Goal: Task Accomplishment & Management: Manage account settings

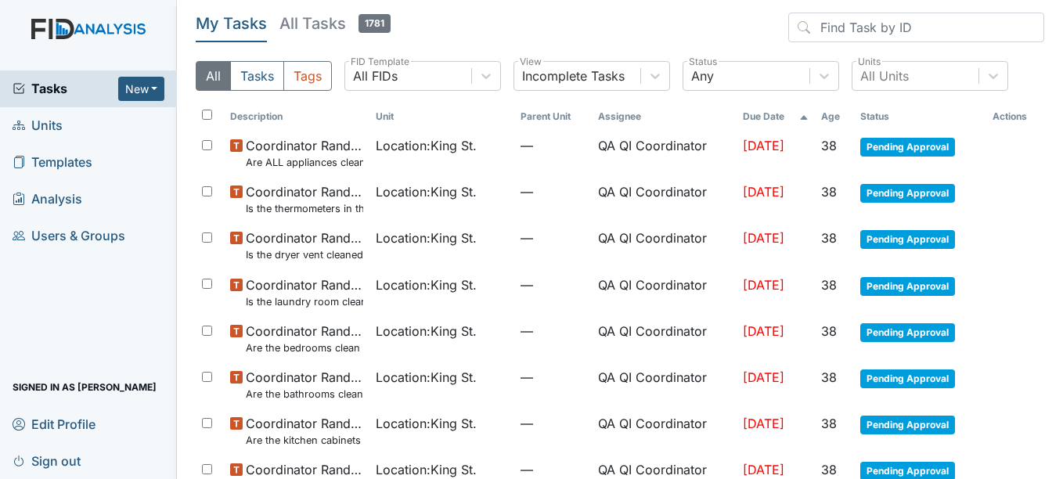
click at [58, 131] on span "Units" at bounding box center [38, 125] width 50 height 24
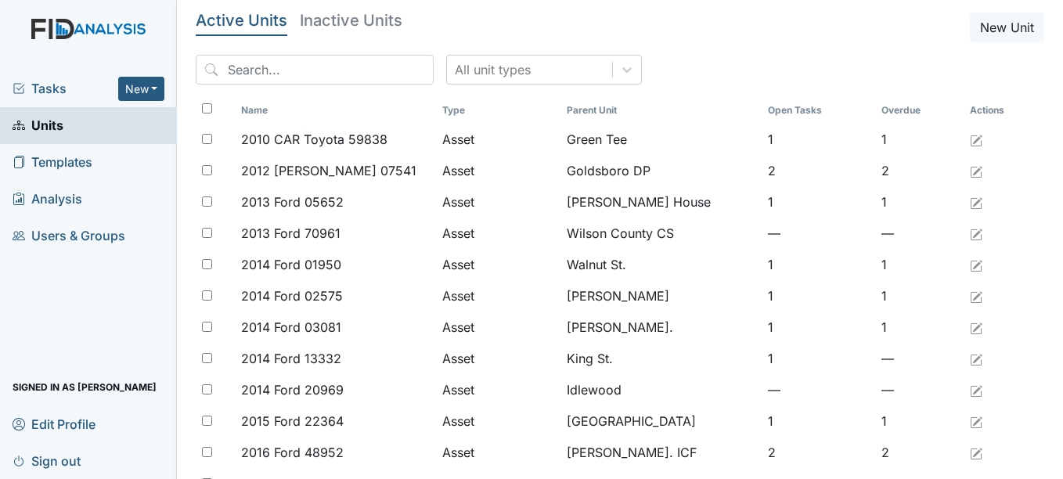
click at [56, 120] on span "Units" at bounding box center [38, 125] width 51 height 24
click at [260, 73] on input "search" at bounding box center [315, 70] width 238 height 30
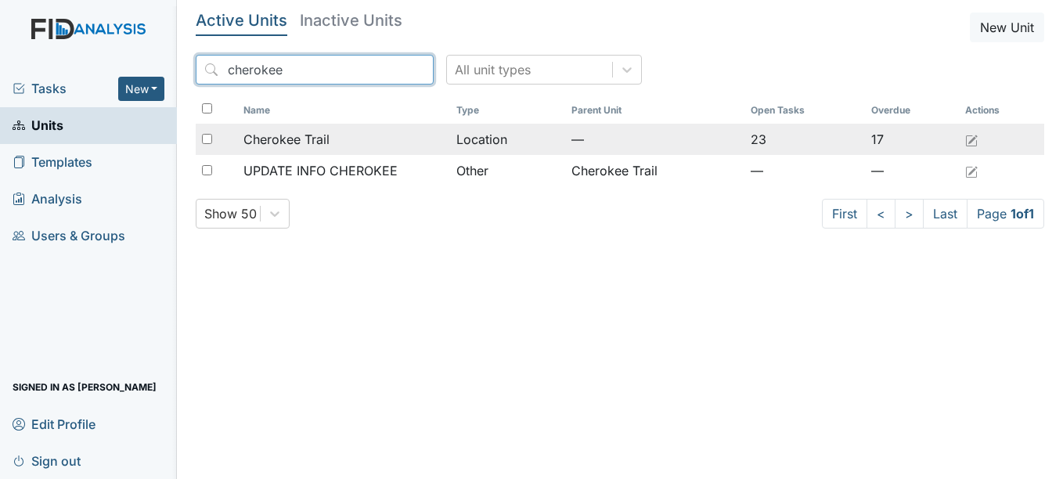
type input "cherokee"
click at [292, 144] on span "Cherokee Trail" at bounding box center [286, 139] width 86 height 19
click at [301, 133] on span "Cherokee Trail" at bounding box center [286, 139] width 86 height 19
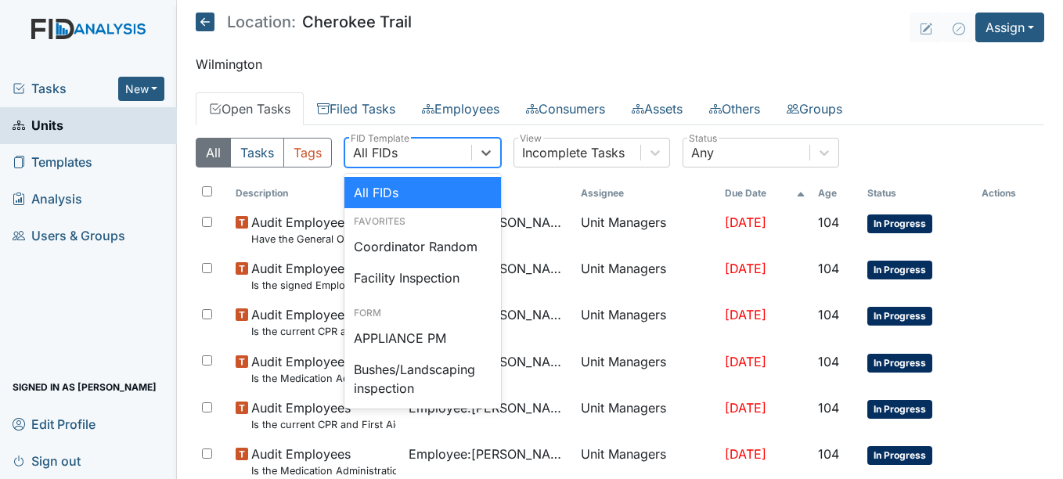
click at [379, 147] on div "All FIDs" at bounding box center [375, 152] width 45 height 19
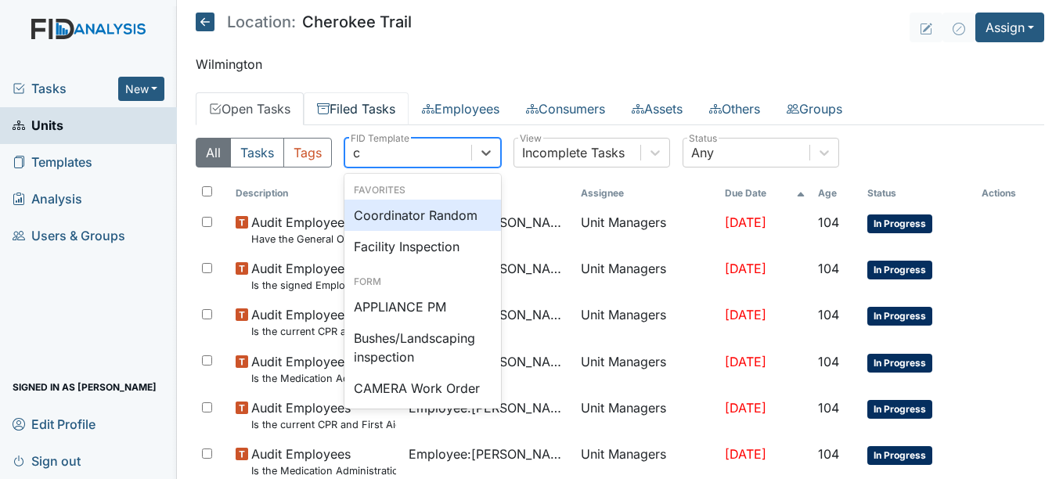
type input "c"
click at [369, 103] on link "Filed Tasks" at bounding box center [356, 108] width 105 height 33
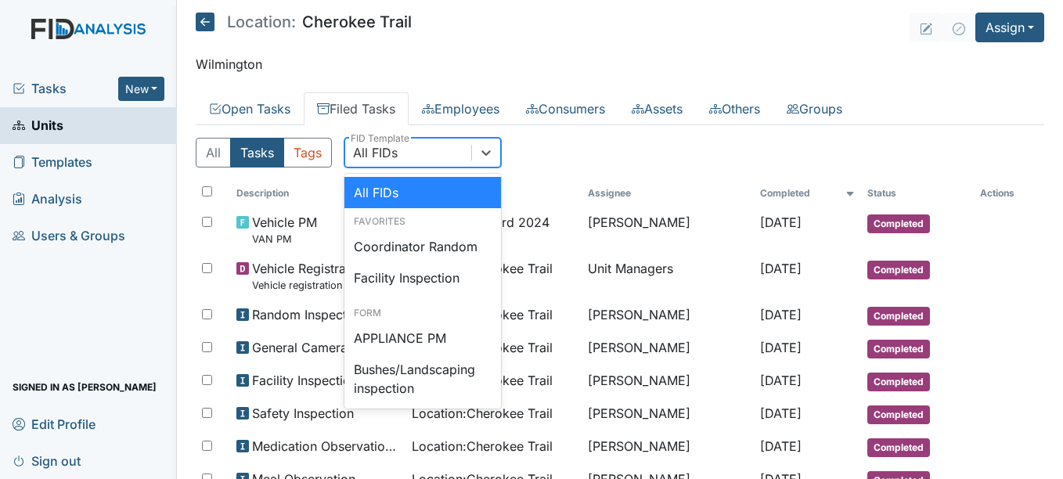
click at [390, 150] on div "All FIDs" at bounding box center [375, 152] width 45 height 19
type input "c"
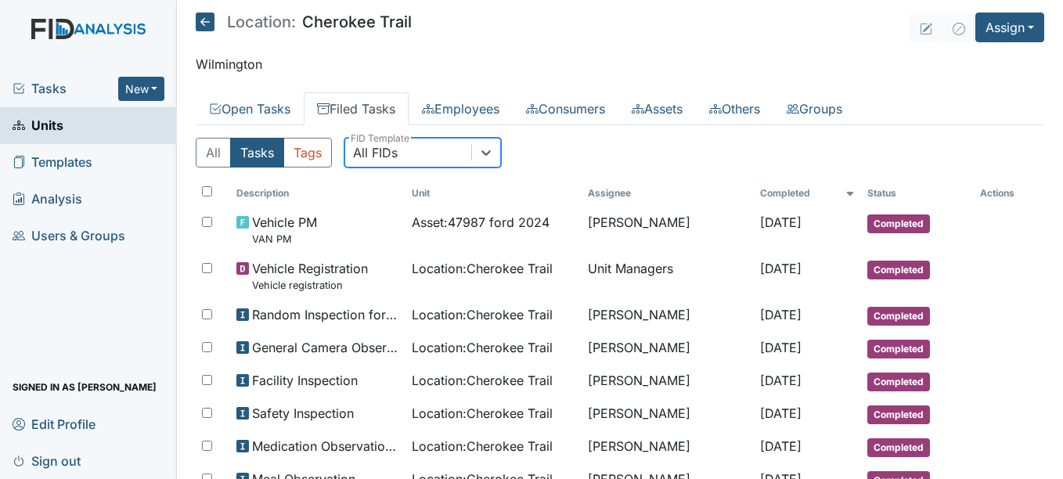
click at [390, 155] on div "All FIDs" at bounding box center [408, 153] width 126 height 28
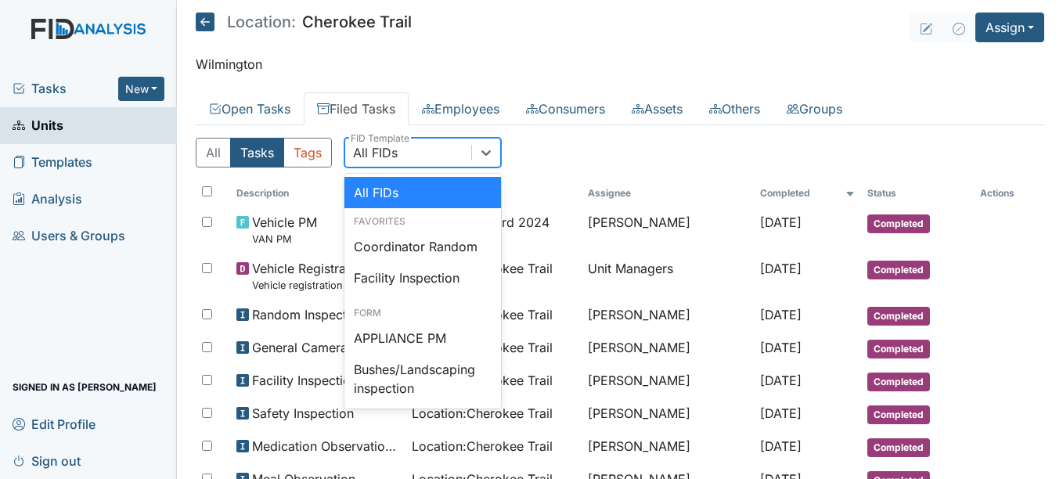
click at [390, 155] on div "All FIDs" at bounding box center [375, 152] width 45 height 19
type input "c"
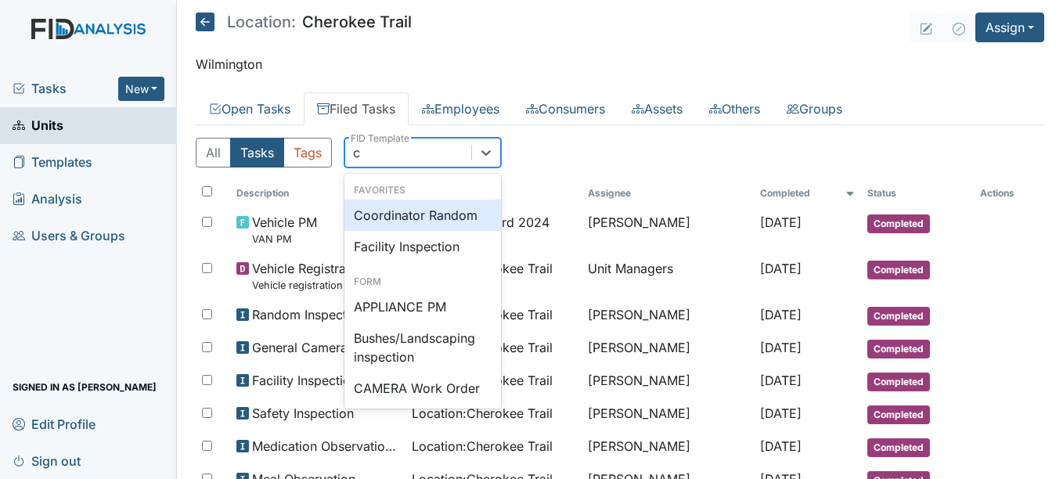
click at [400, 209] on div "Coordinator Random" at bounding box center [422, 215] width 157 height 31
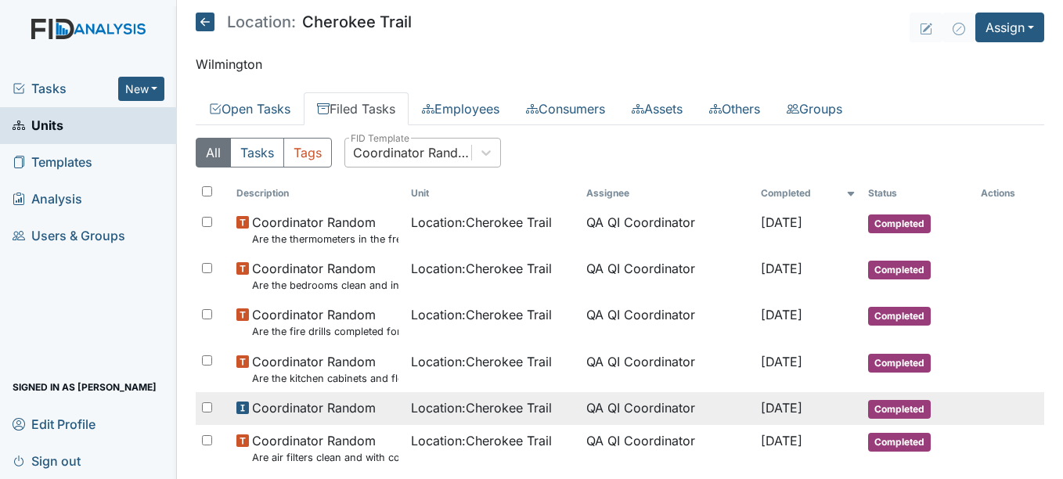
click at [462, 413] on span "Location : Cherokee Trail" at bounding box center [481, 407] width 141 height 19
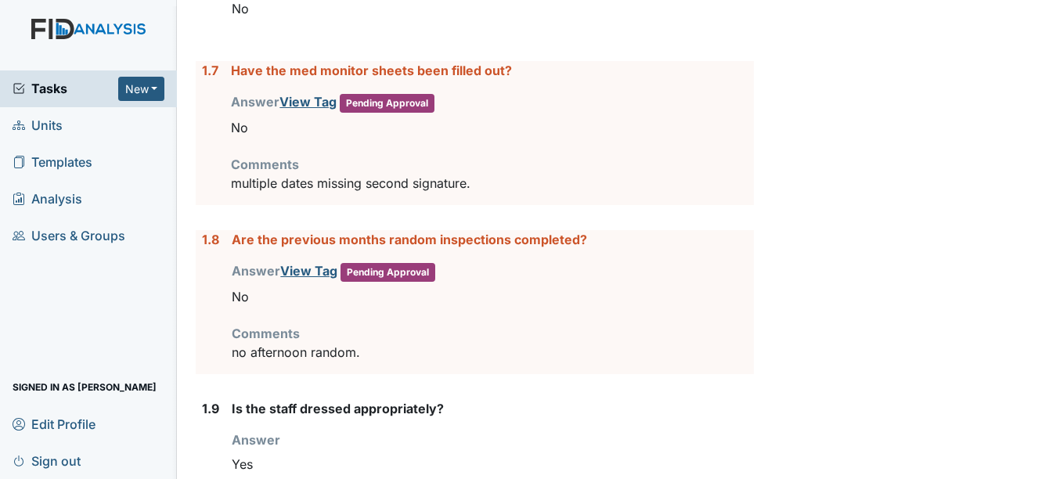
scroll to position [1002, 0]
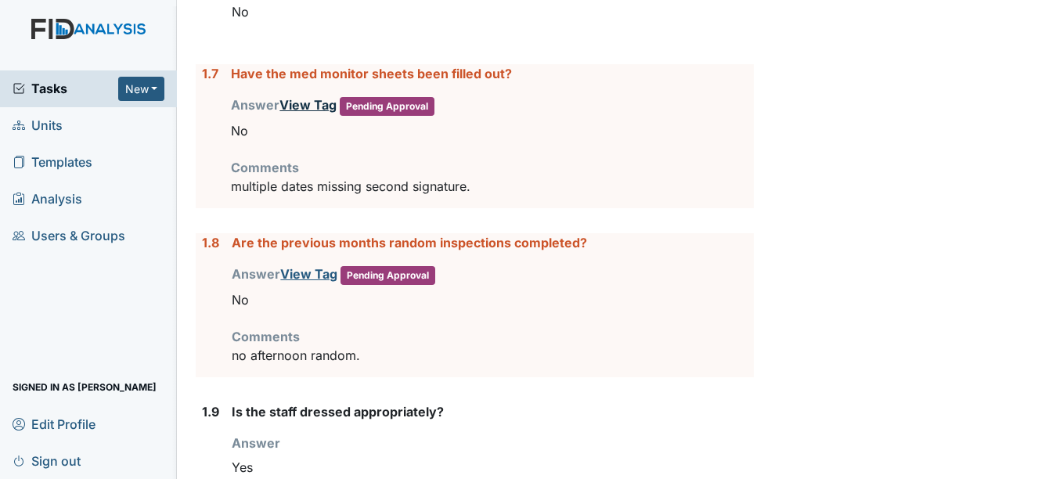
click at [327, 98] on link "View Tag" at bounding box center [307, 105] width 57 height 16
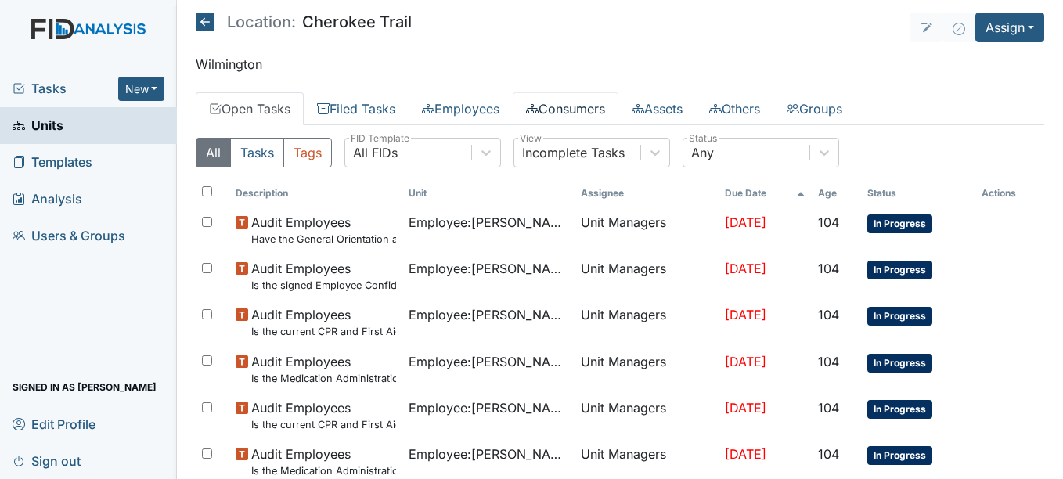
click at [597, 109] on link "Consumers" at bounding box center [566, 108] width 106 height 33
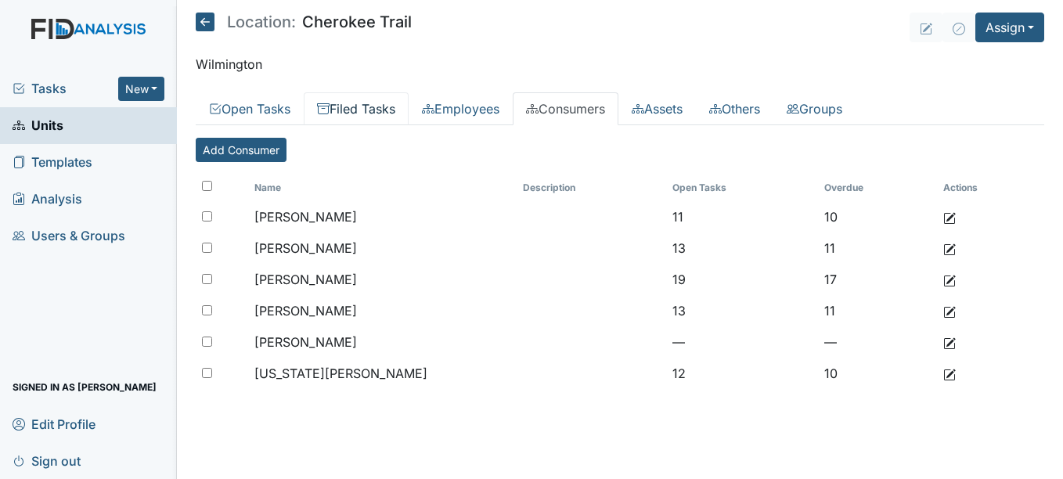
click at [342, 112] on link "Filed Tasks" at bounding box center [356, 108] width 105 height 33
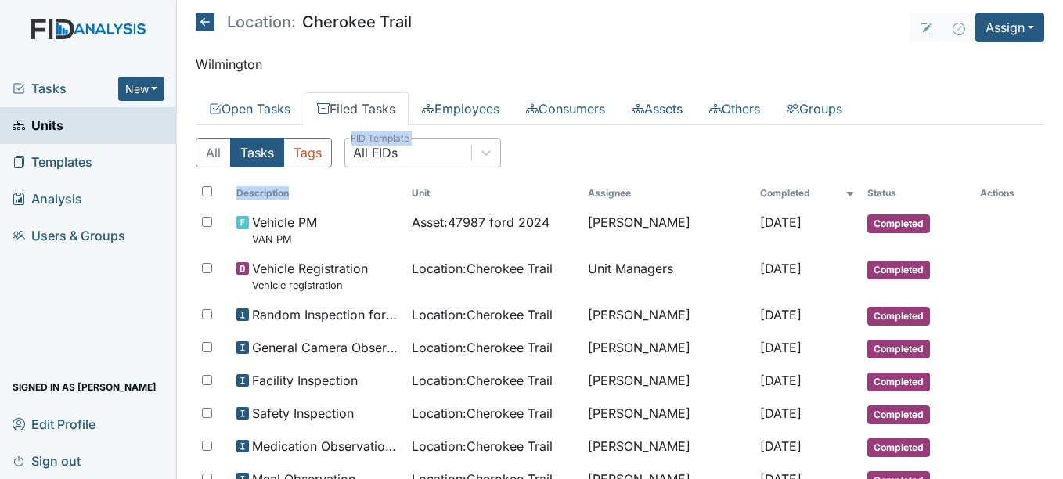
drag, startPoint x: 368, startPoint y: 193, endPoint x: 392, endPoint y: 163, distance: 39.0
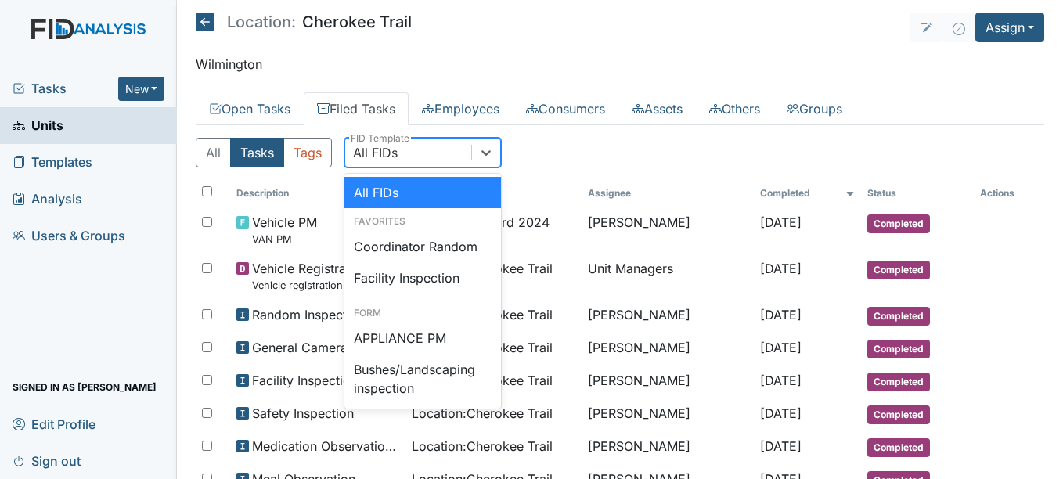
drag, startPoint x: 392, startPoint y: 163, endPoint x: 418, endPoint y: 166, distance: 26.0
click at [418, 166] on div "All FIDs" at bounding box center [408, 153] width 126 height 28
click at [394, 253] on div "Coordinator Random" at bounding box center [422, 246] width 157 height 31
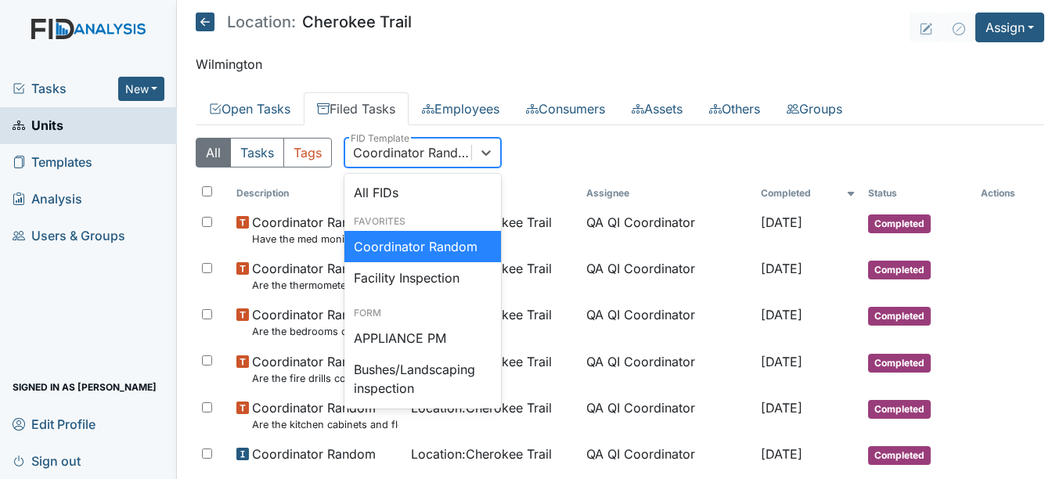
click at [423, 162] on div "Coordinator Random" at bounding box center [408, 153] width 126 height 28
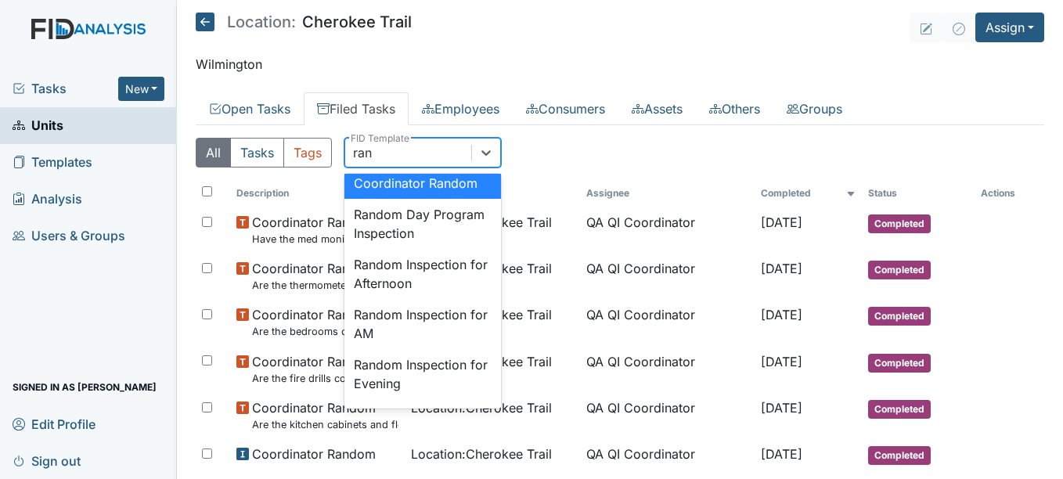
scroll to position [92, 0]
type input "rand"
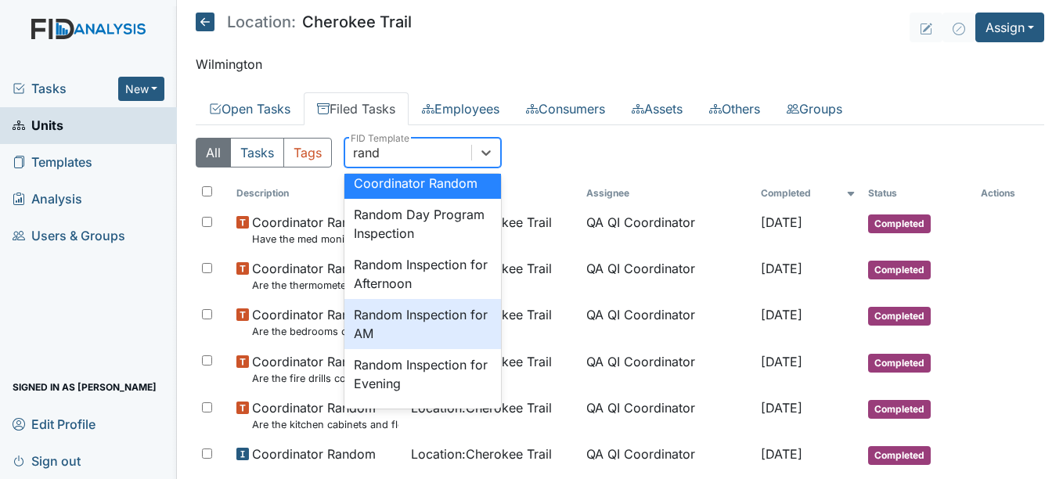
click at [417, 318] on div "Random Inspection for AM" at bounding box center [422, 324] width 157 height 50
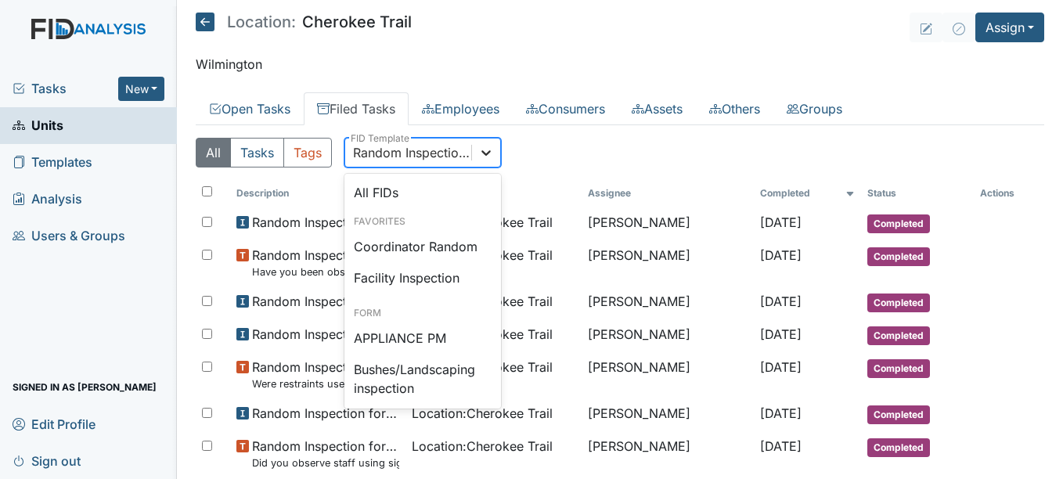
click at [480, 149] on icon at bounding box center [486, 153] width 16 height 16
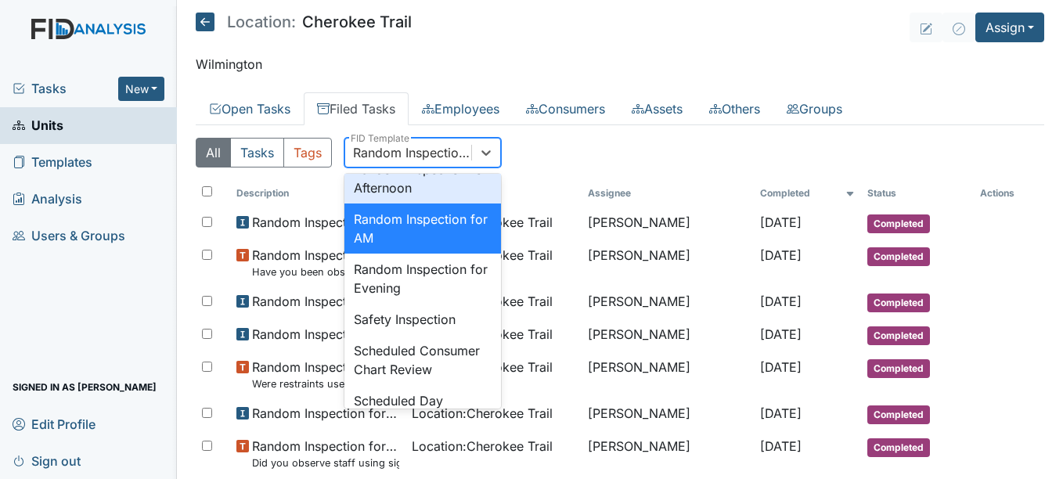
scroll to position [1555, 0]
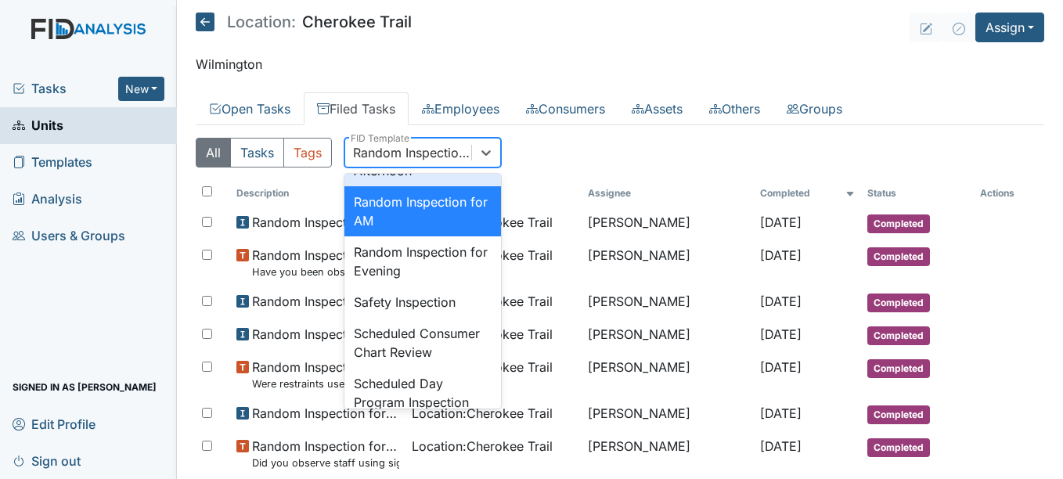
click at [421, 186] on div "Random Inspection for Afternoon" at bounding box center [422, 161] width 157 height 50
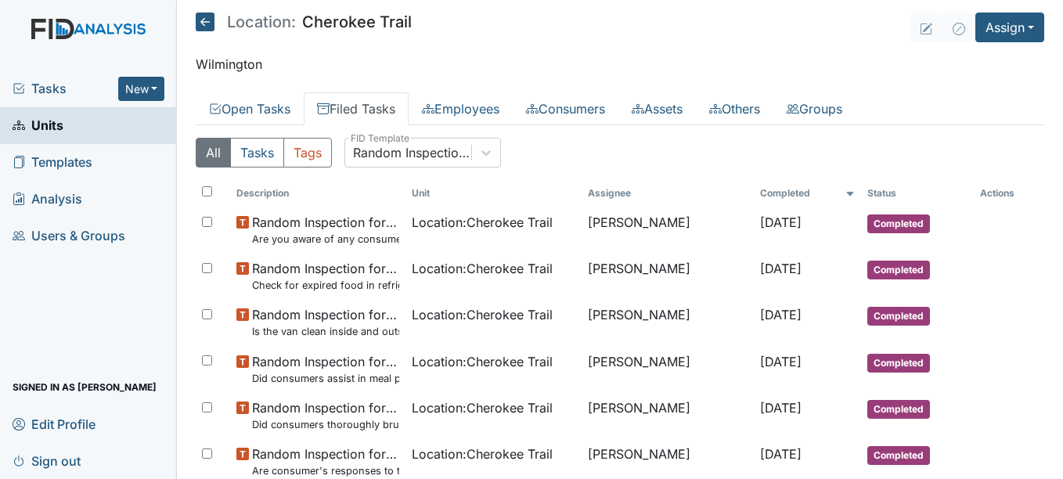
click at [421, 245] on td "Location : Cherokee Trail" at bounding box center [493, 230] width 176 height 46
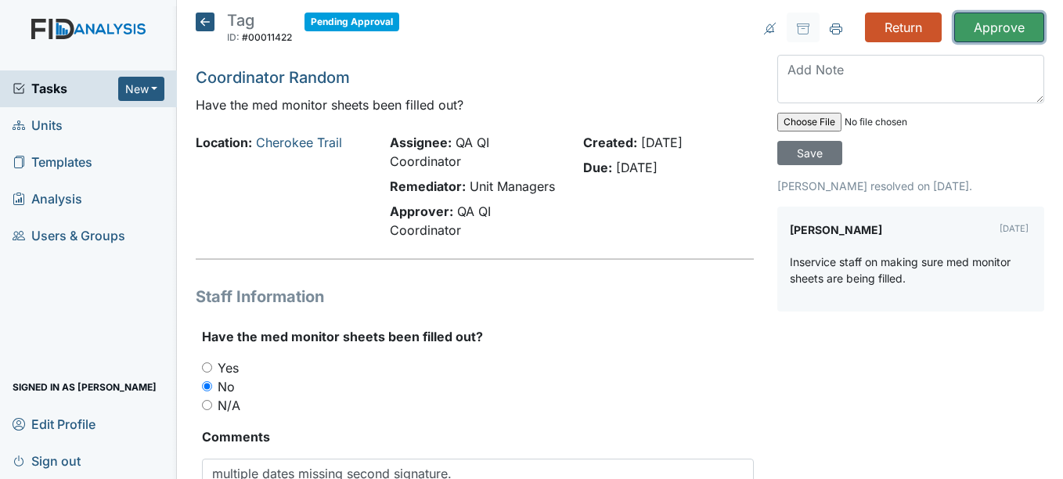
click at [999, 34] on input "Approve" at bounding box center [999, 28] width 90 height 30
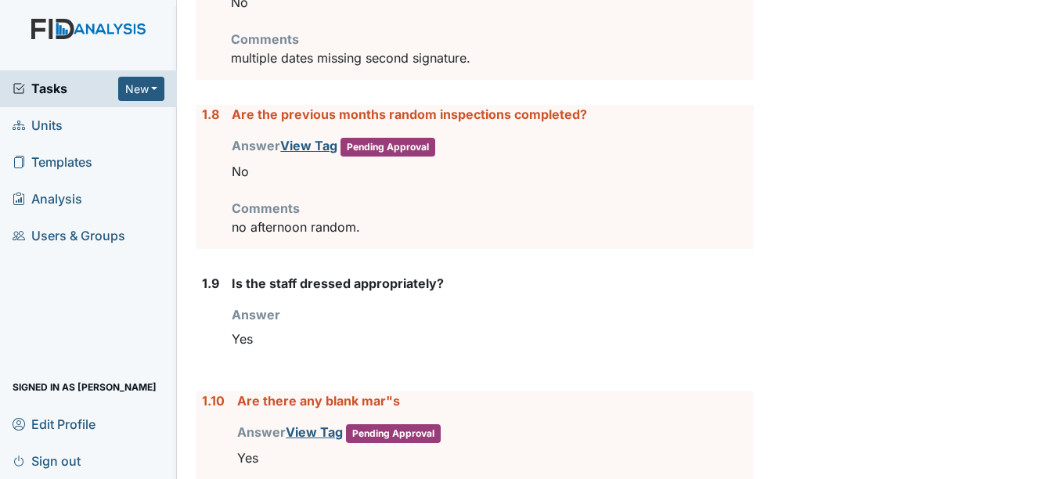
scroll to position [1182, 0]
click at [317, 146] on link "View Tag" at bounding box center [308, 145] width 57 height 16
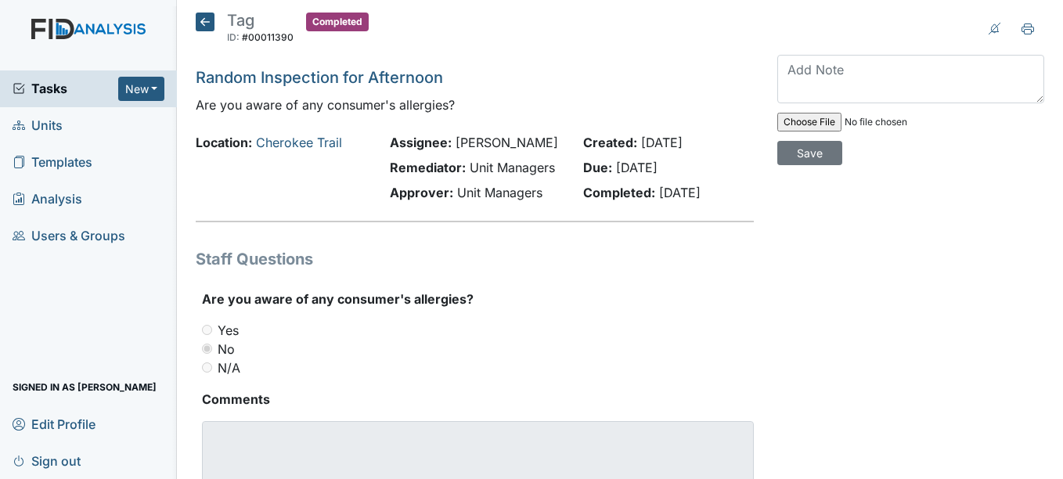
drag, startPoint x: 208, startPoint y: 26, endPoint x: 200, endPoint y: 18, distance: 11.1
click at [200, 18] on icon at bounding box center [205, 22] width 19 height 19
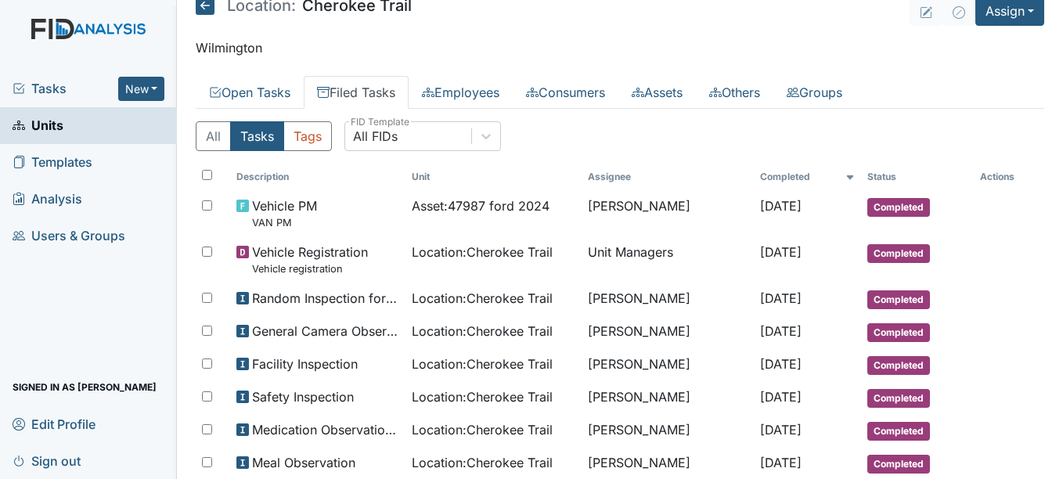
scroll to position [17, 0]
click at [462, 135] on div "All FIDs" at bounding box center [408, 135] width 126 height 28
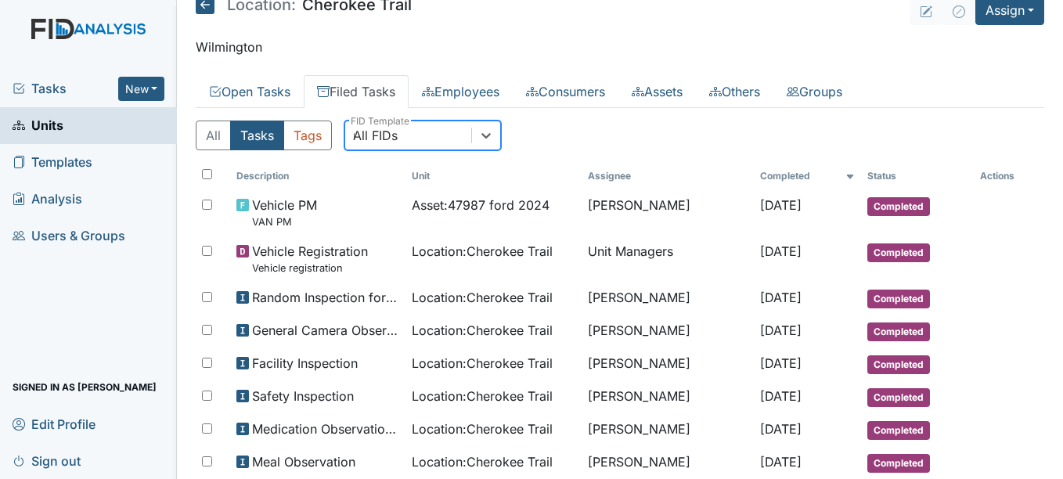
click at [462, 135] on div "All FIDs r" at bounding box center [408, 135] width 126 height 28
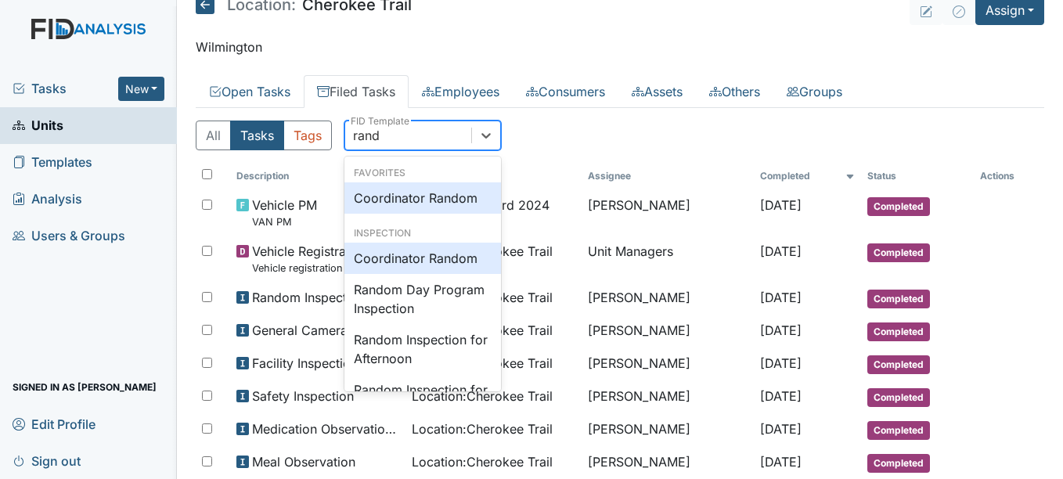
type input "rando"
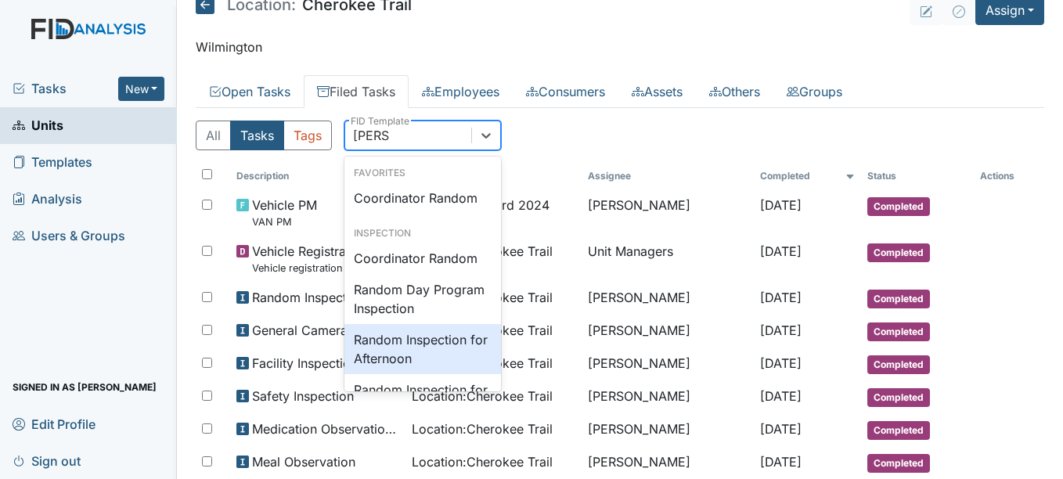
click at [430, 341] on div "Random Inspection for Afternoon" at bounding box center [422, 349] width 157 height 50
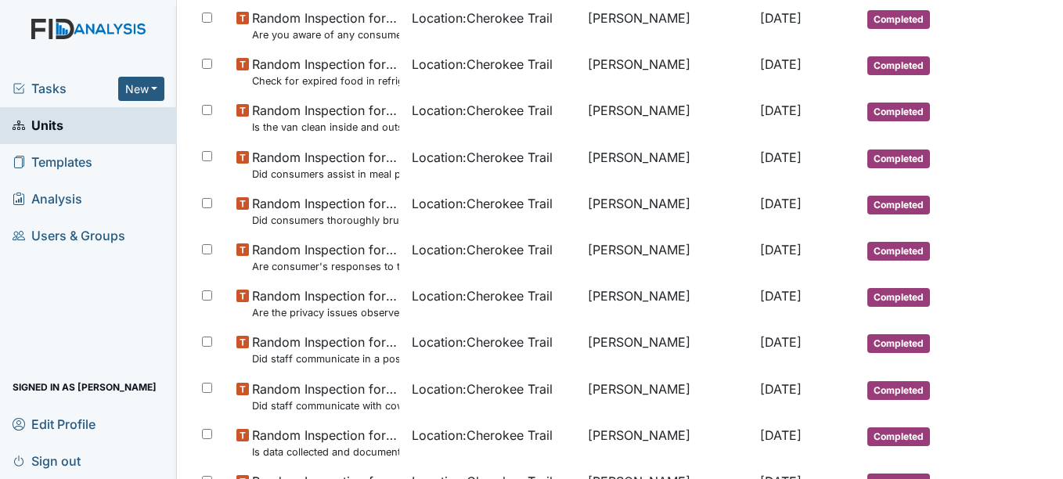
scroll to position [0, 0]
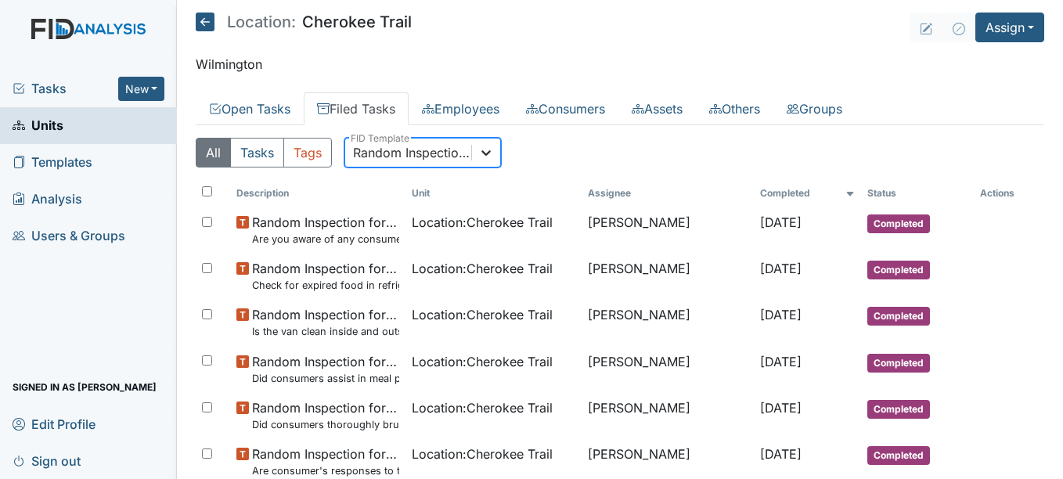
click at [482, 163] on div at bounding box center [486, 153] width 28 height 28
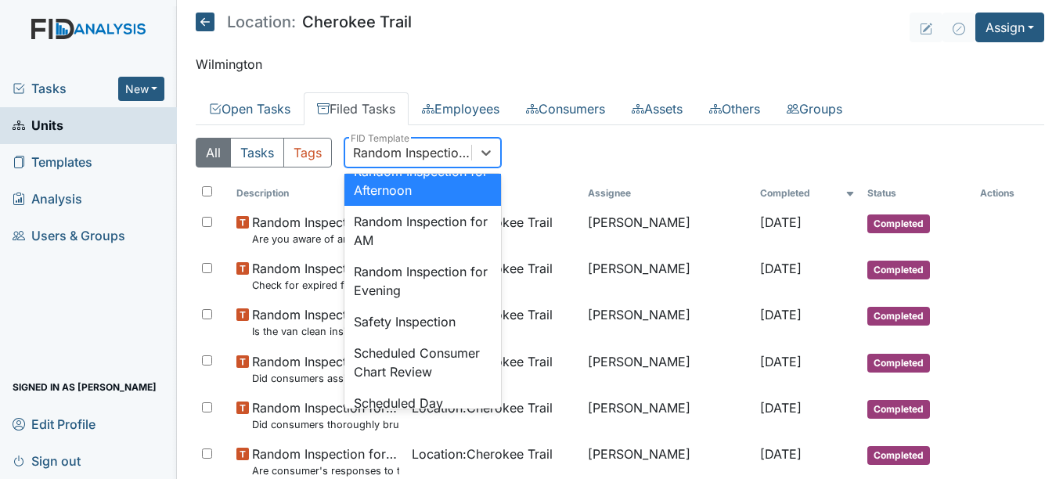
scroll to position [1544, 0]
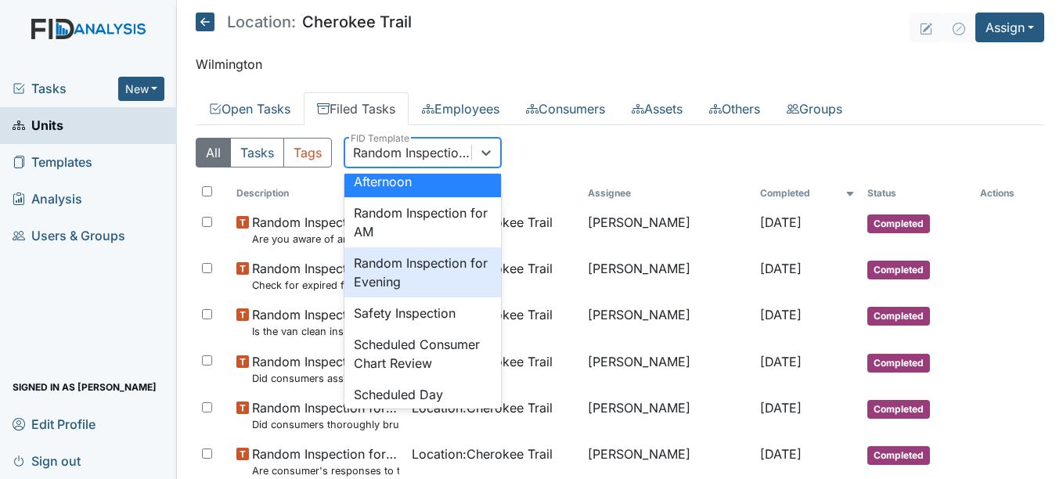
click at [448, 297] on div "Random Inspection for Evening" at bounding box center [422, 272] width 157 height 50
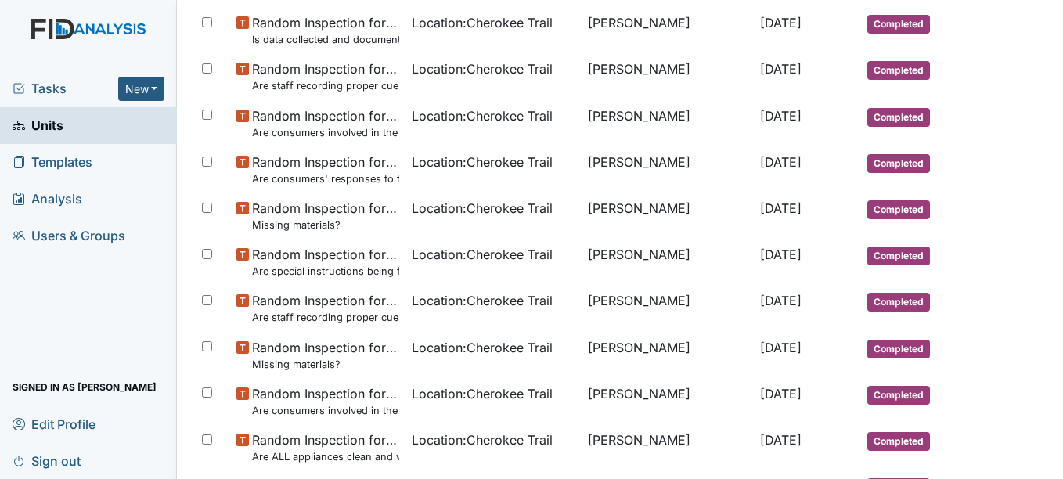
scroll to position [0, 0]
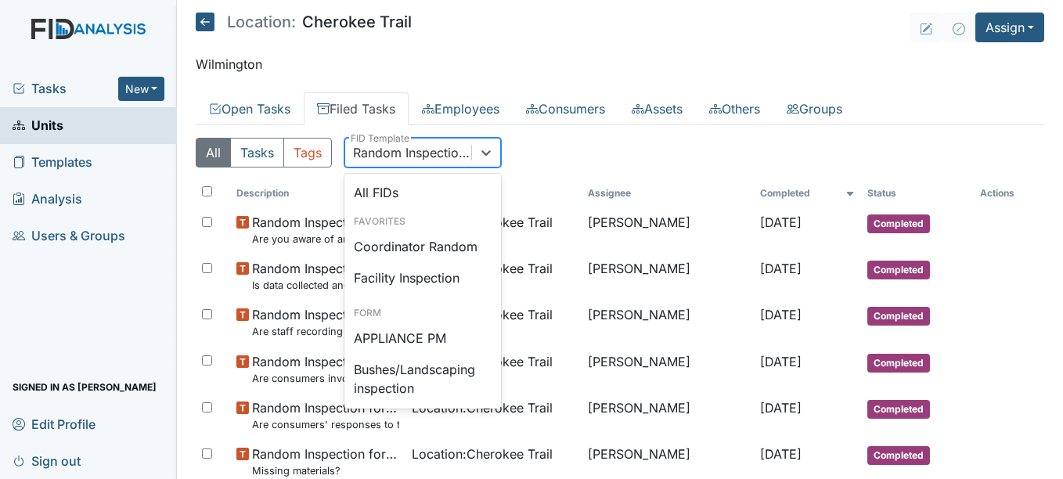
click at [412, 150] on div "Random Inspection for Evening" at bounding box center [413, 152] width 120 height 19
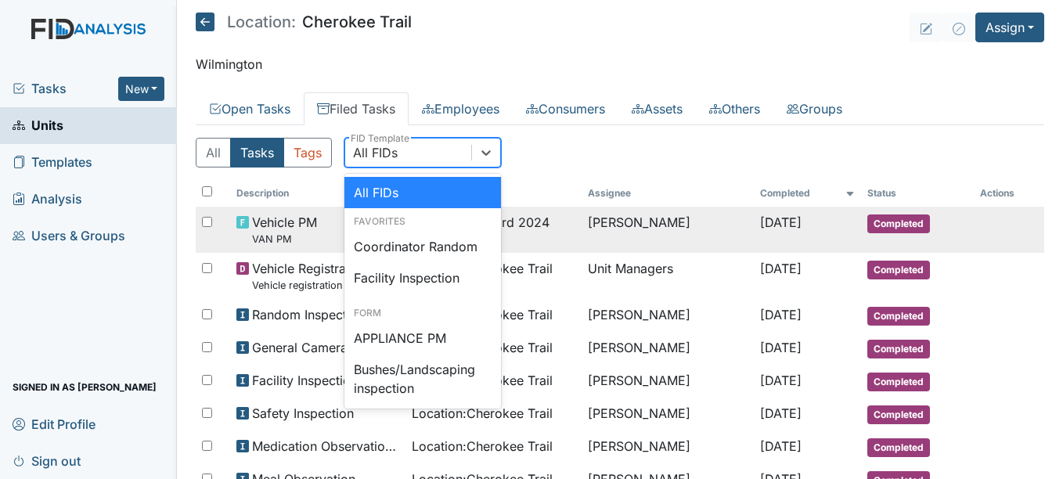
drag, startPoint x: 418, startPoint y: 156, endPoint x: 395, endPoint y: 244, distance: 91.3
click at [395, 244] on div "Coordinator Random" at bounding box center [422, 246] width 157 height 31
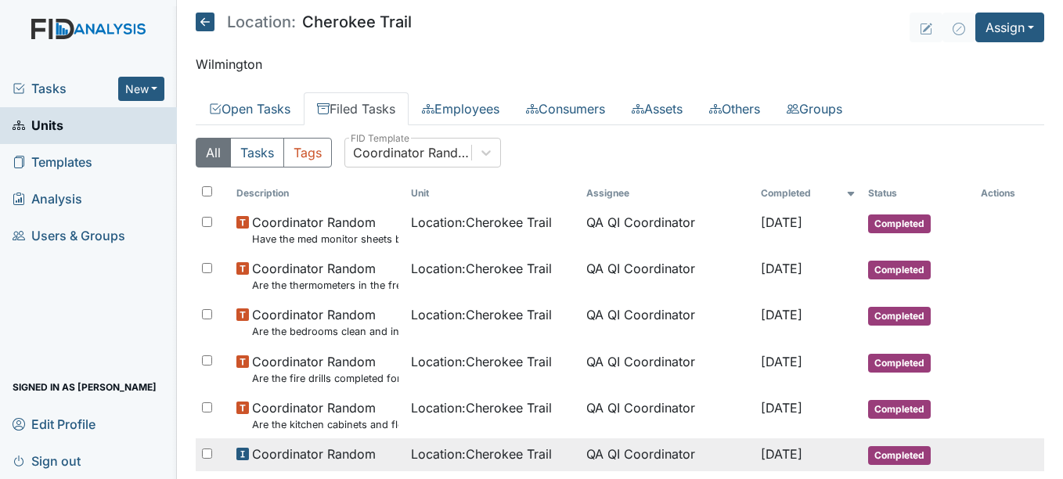
click at [331, 454] on span "Coordinator Random" at bounding box center [314, 453] width 124 height 19
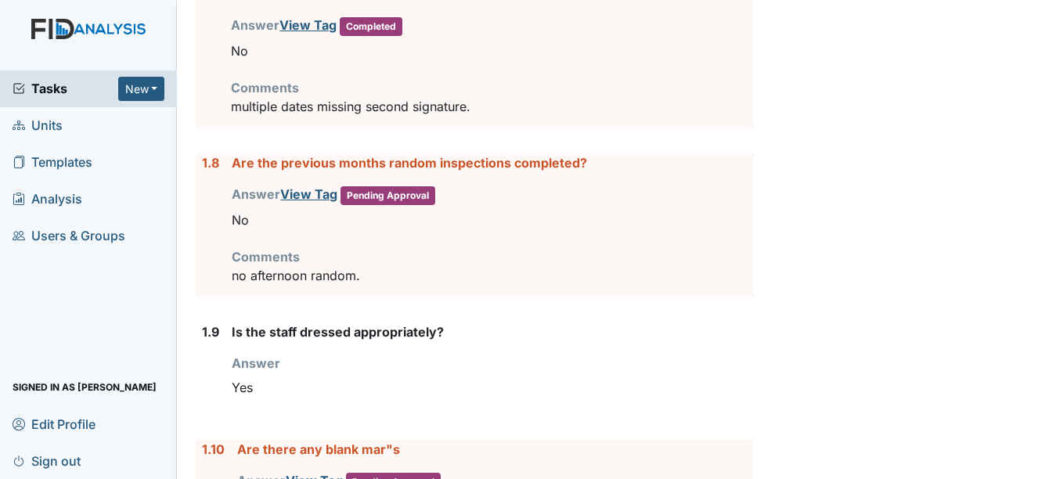
scroll to position [1082, 0]
click at [308, 199] on link "View Tag" at bounding box center [308, 193] width 57 height 16
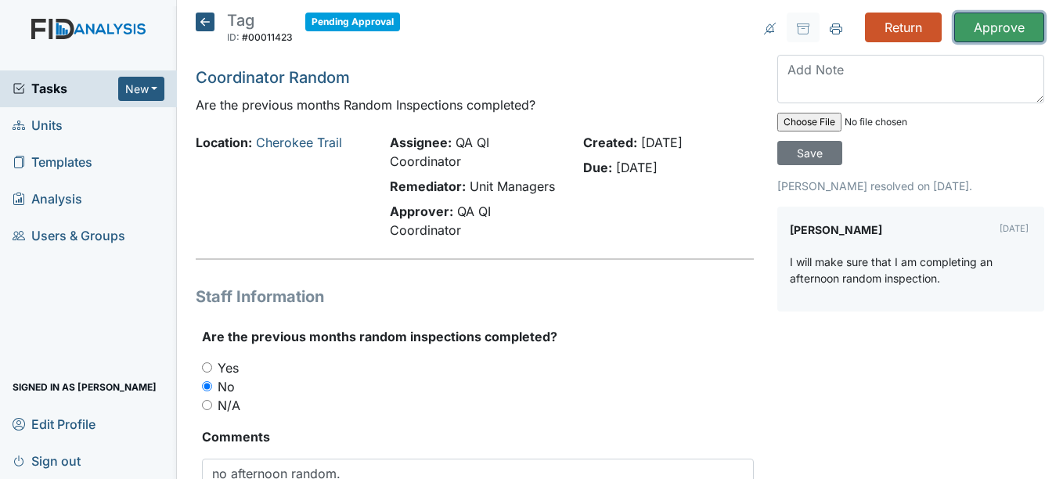
click at [966, 24] on input "Approve" at bounding box center [999, 28] width 90 height 30
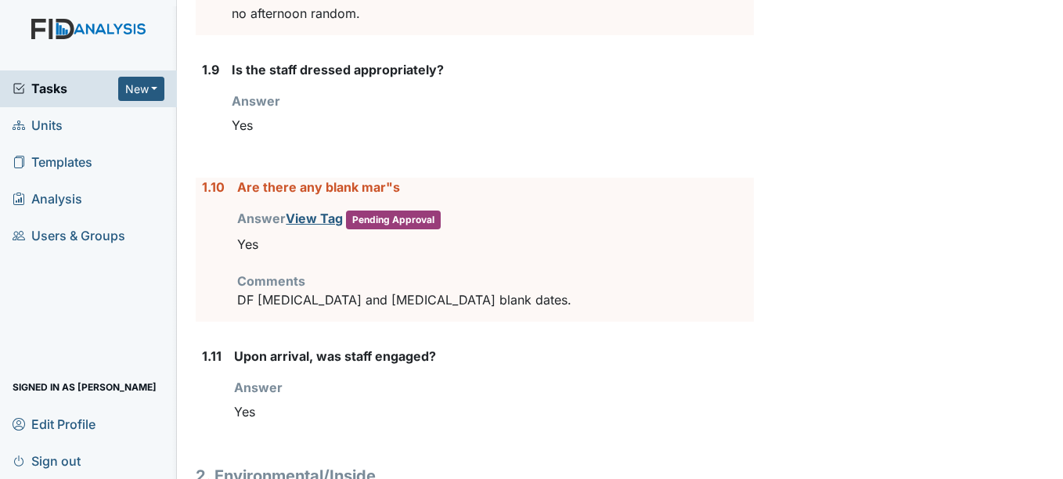
scroll to position [1395, 0]
click at [309, 218] on link "View Tag" at bounding box center [314, 219] width 57 height 16
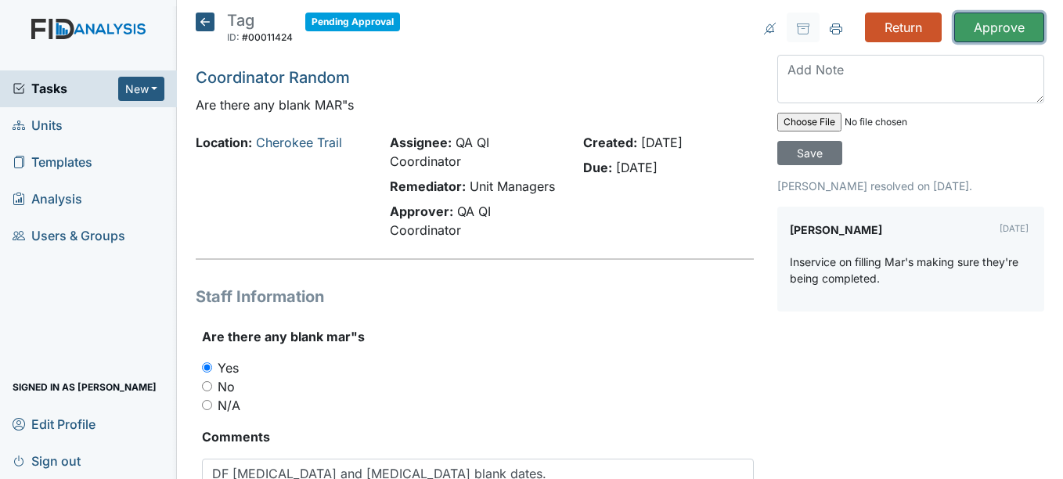
click at [978, 38] on input "Approve" at bounding box center [999, 28] width 90 height 30
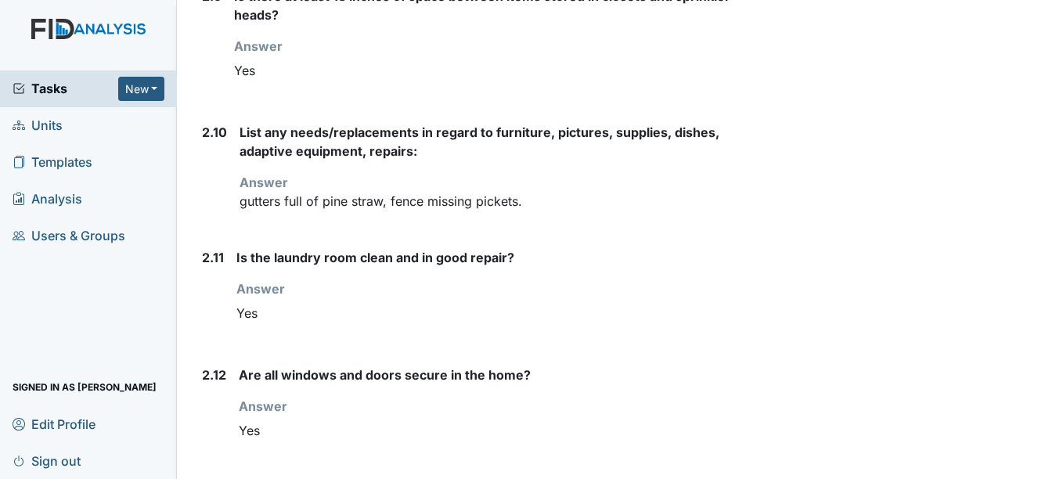
scroll to position [2904, 0]
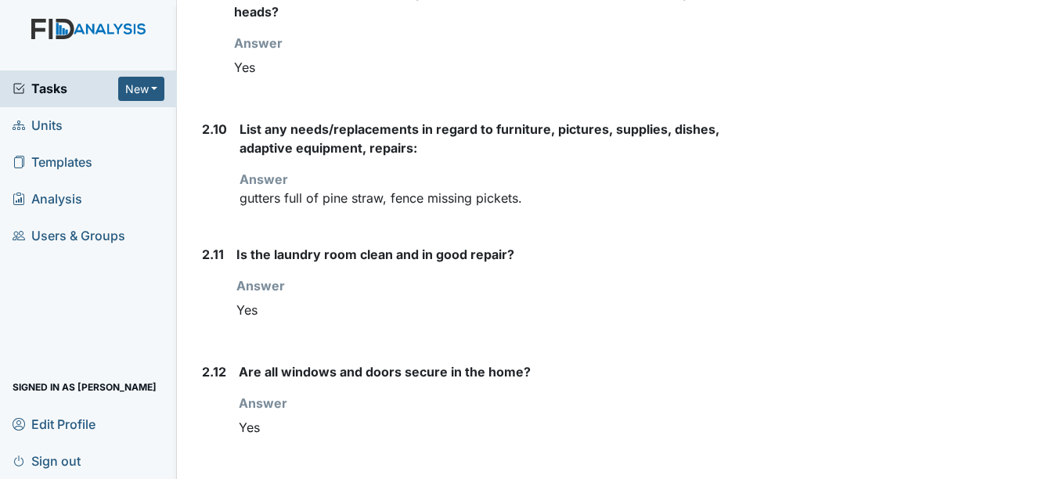
click at [236, 217] on div "2.10 List any needs/replacements in regard to furniture, pictures, supplies, di…" at bounding box center [474, 170] width 557 height 100
click at [207, 205] on div "2.10" at bounding box center [214, 170] width 25 height 100
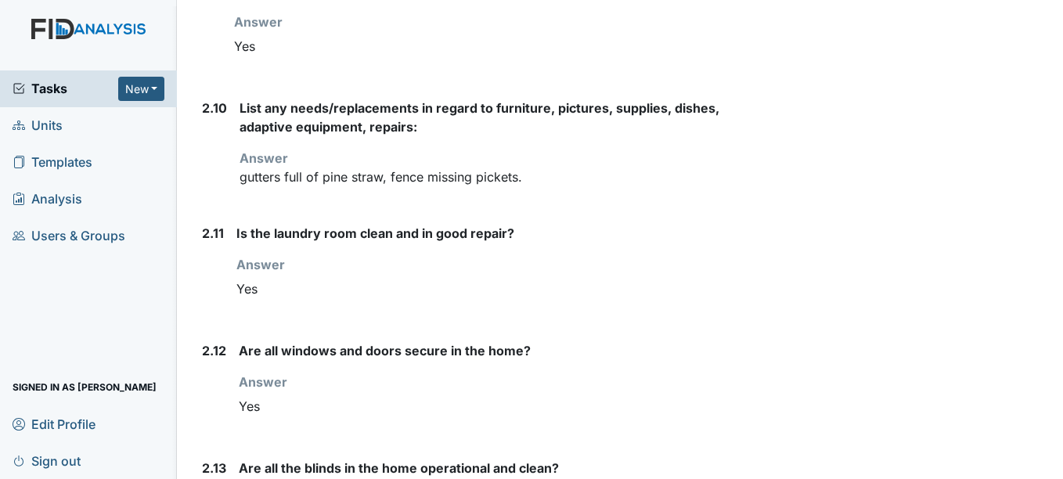
click at [647, 344] on strong "Are all windows and doors secure in the home?" at bounding box center [496, 350] width 514 height 19
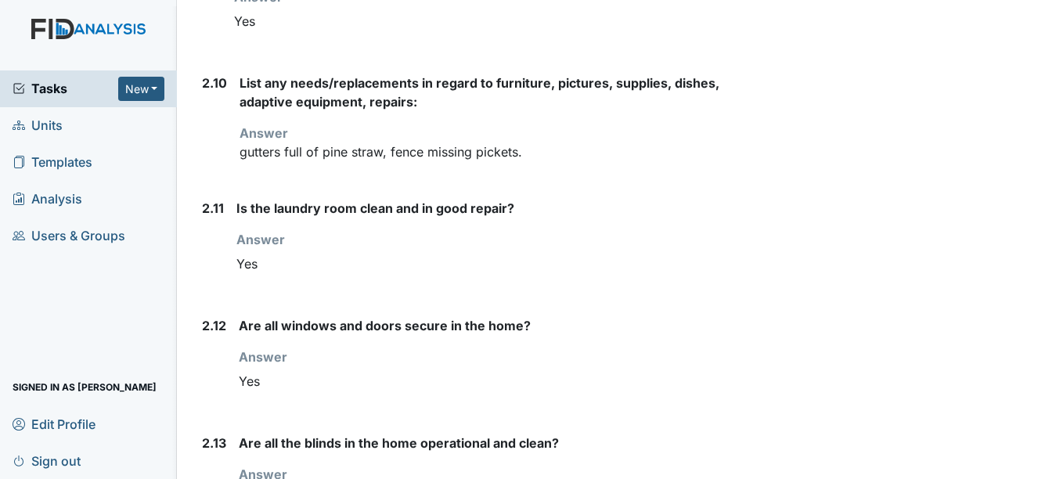
scroll to position [2952, 0]
drag, startPoint x: 243, startPoint y: 308, endPoint x: 379, endPoint y: 366, distance: 147.2
click at [379, 366] on div "Yes" at bounding box center [496, 380] width 514 height 30
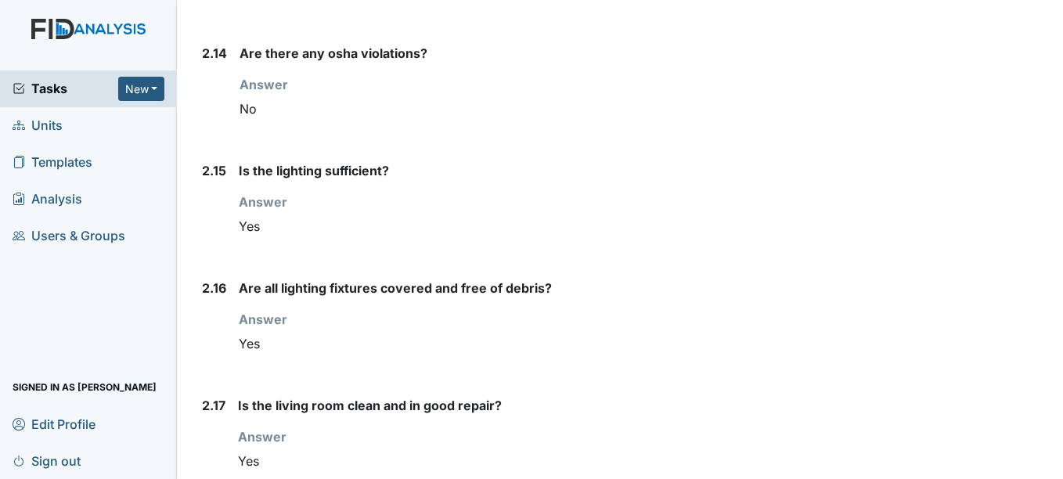
scroll to position [3460, 0]
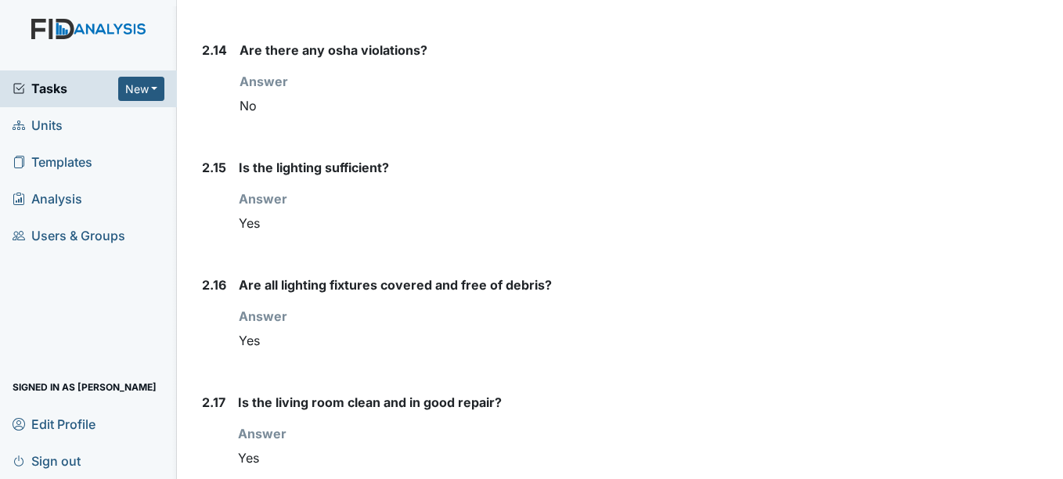
drag, startPoint x: 290, startPoint y: 358, endPoint x: 321, endPoint y: 372, distance: 33.3
click at [321, 372] on form "1. Staff Information 1.1 Upon arrival, what was the staff doing? Answer Staff w…" at bounding box center [474, 391] width 557 height 6993
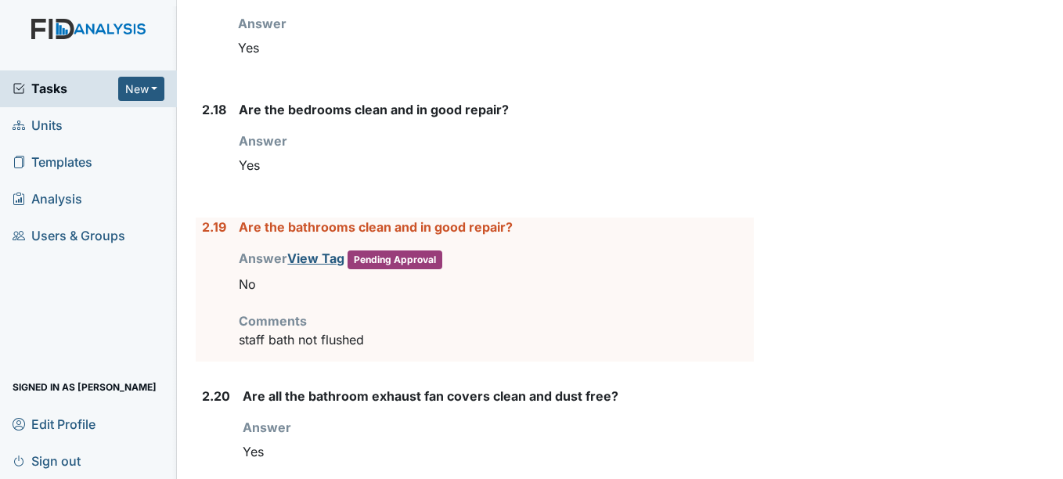
scroll to position [3874, 0]
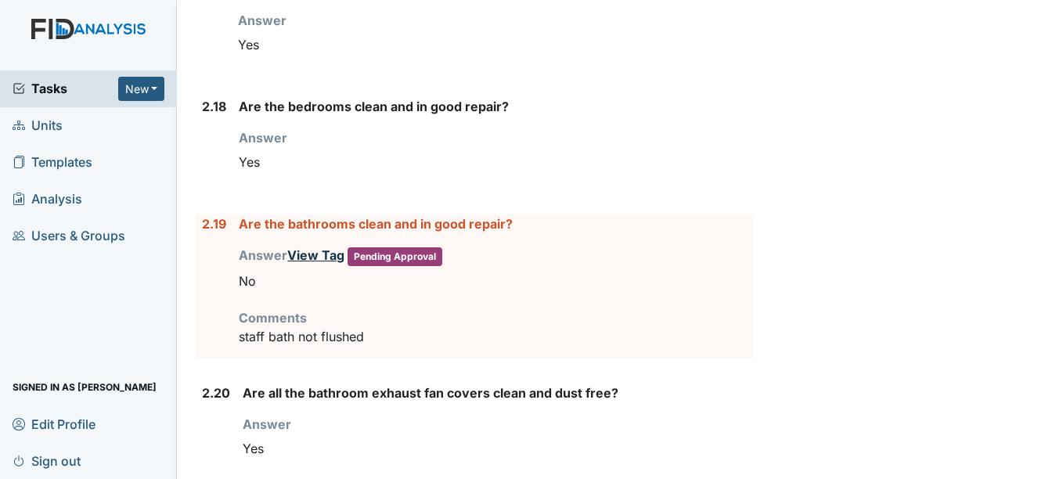
click at [319, 253] on link "View Tag" at bounding box center [315, 255] width 57 height 16
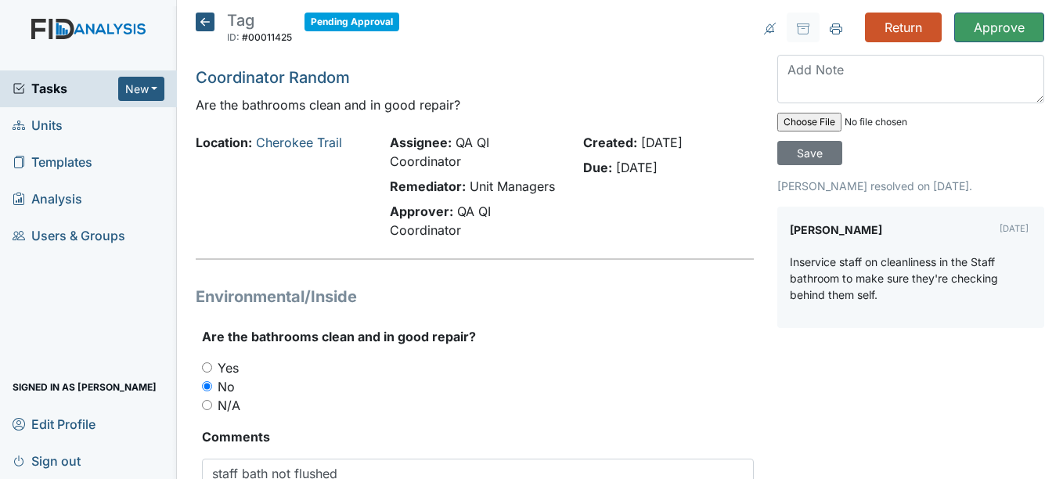
click at [202, 22] on icon at bounding box center [205, 22] width 19 height 19
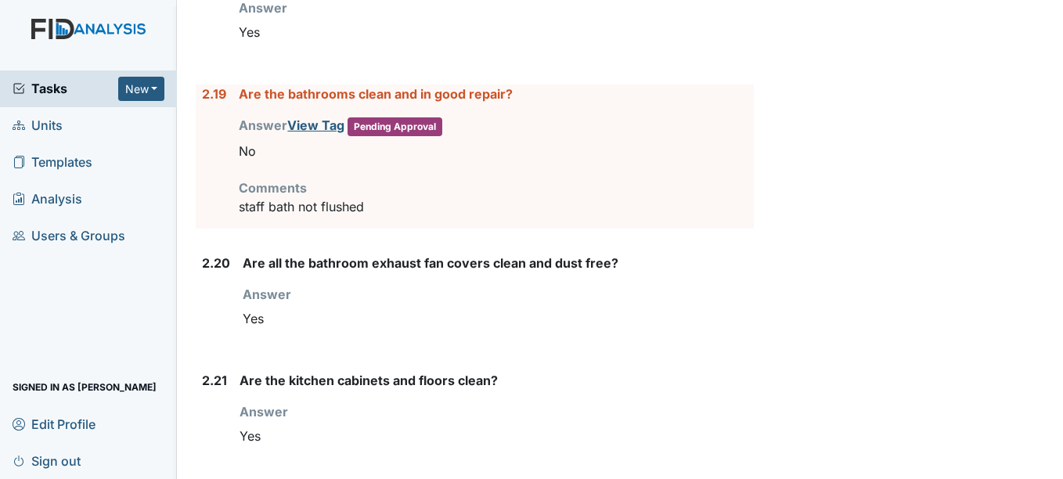
scroll to position [3946, 0]
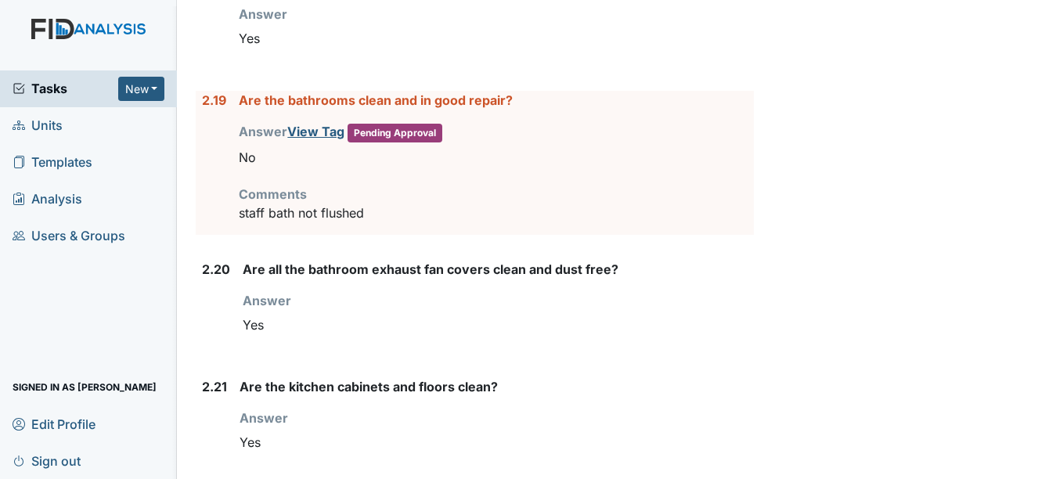
click at [286, 344] on div "Are all the bathroom exhaust fan covers clean and dust free? Answer You must se…" at bounding box center [498, 306] width 510 height 92
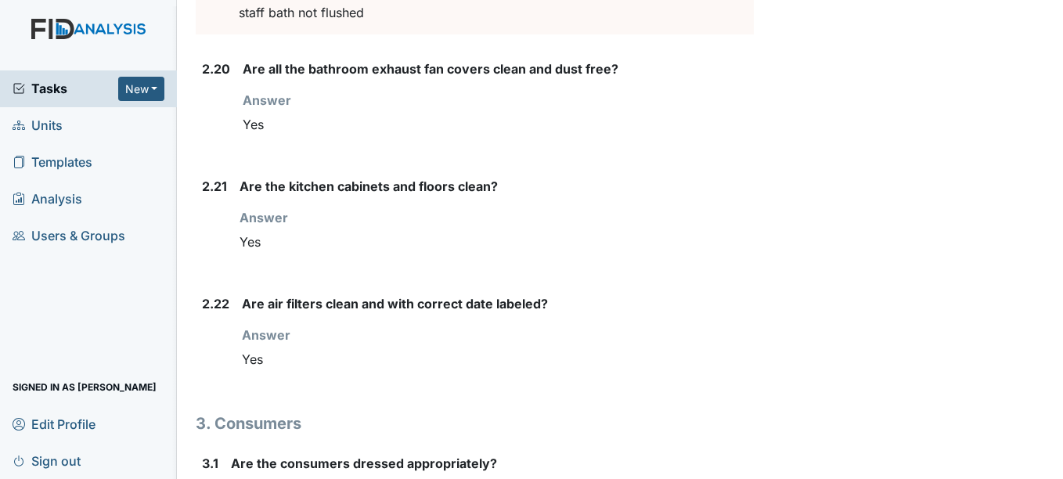
scroll to position [4148, 0]
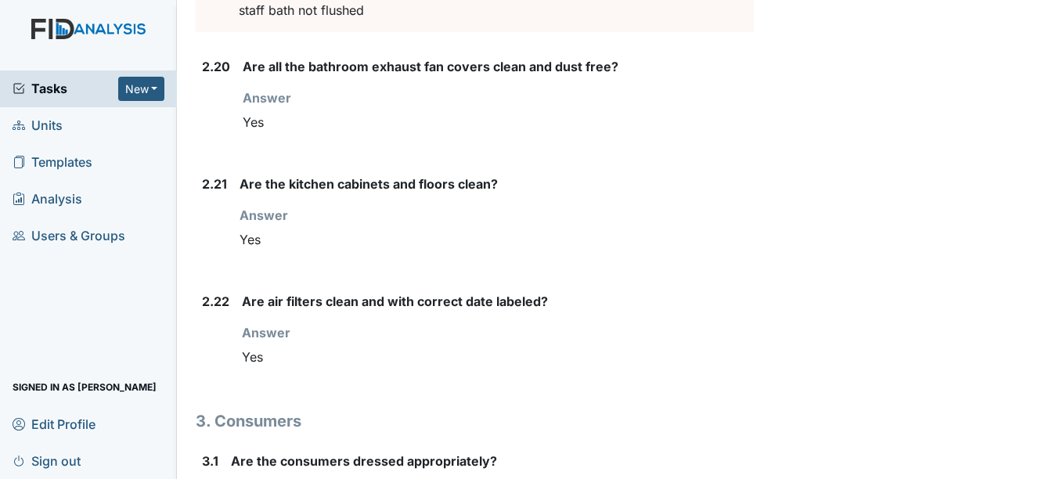
click at [279, 358] on div "Yes" at bounding box center [497, 357] width 511 height 30
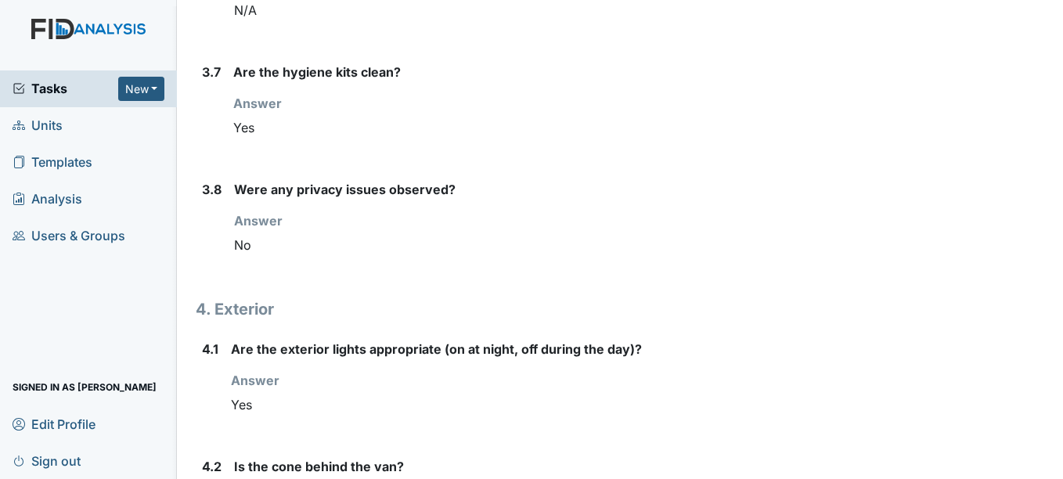
scroll to position [5291, 0]
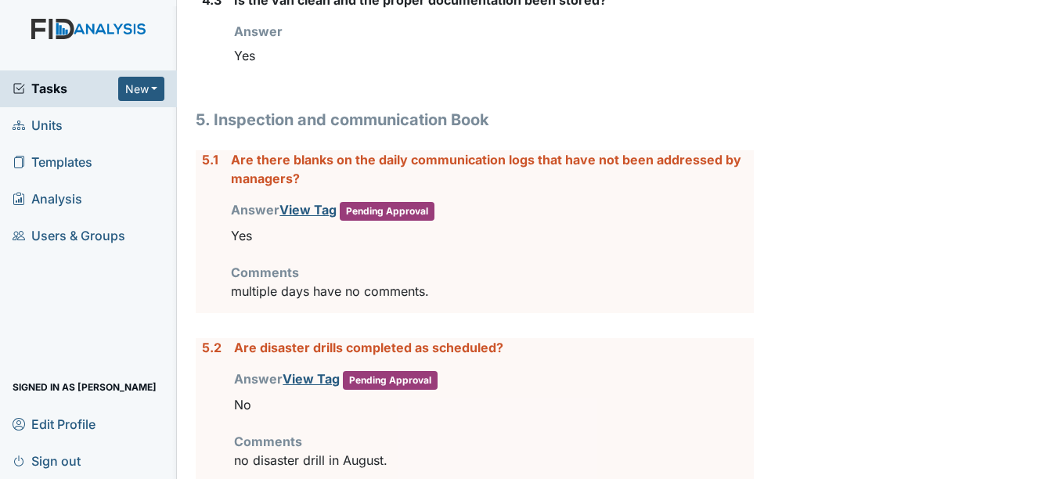
scroll to position [5876, 0]
click at [320, 209] on link "View Tag" at bounding box center [307, 209] width 57 height 16
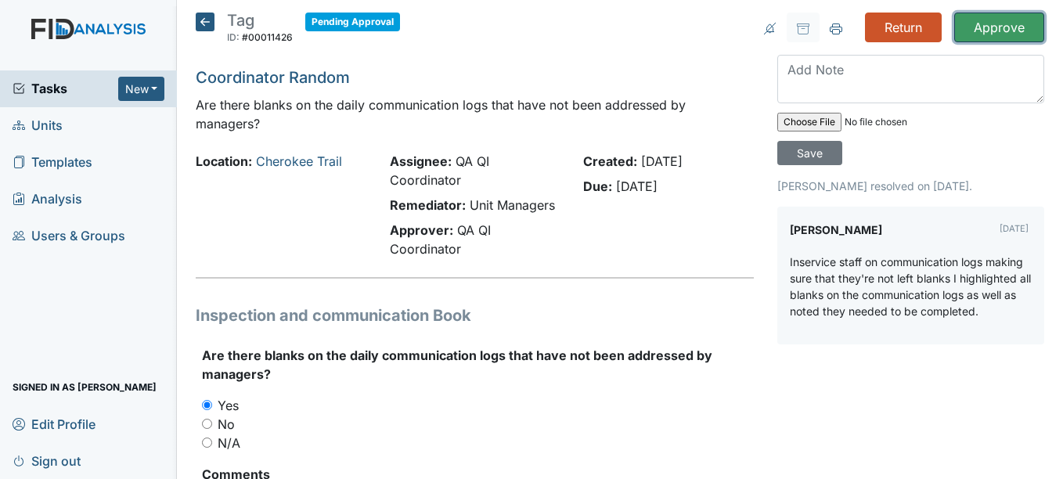
click at [1000, 34] on input "Approve" at bounding box center [999, 28] width 90 height 30
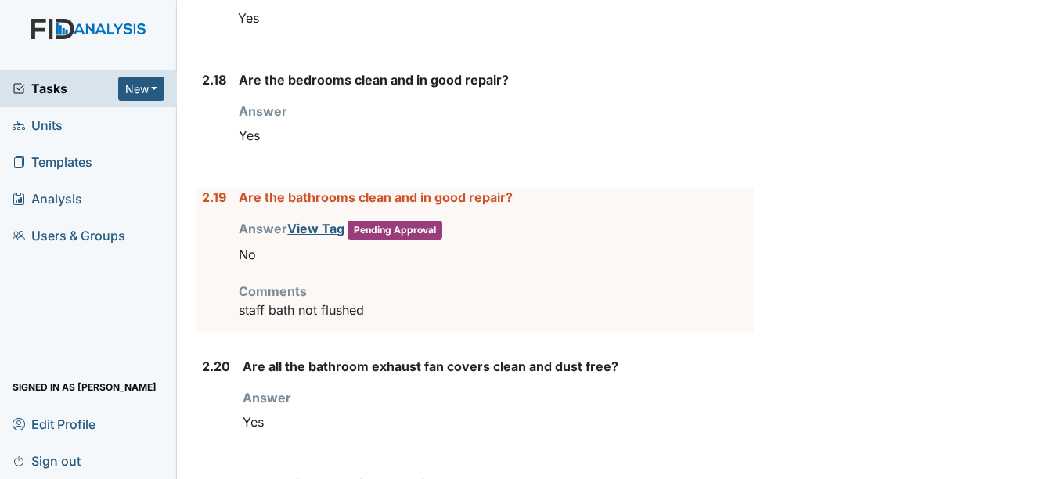
scroll to position [3900, 0]
click at [308, 224] on link "View Tag" at bounding box center [315, 229] width 57 height 16
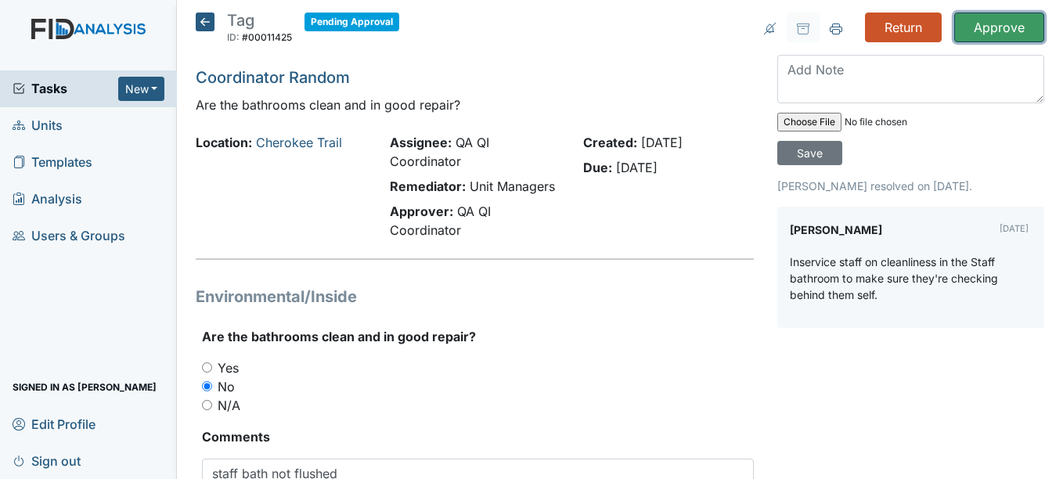
click at [991, 35] on input "Approve" at bounding box center [999, 28] width 90 height 30
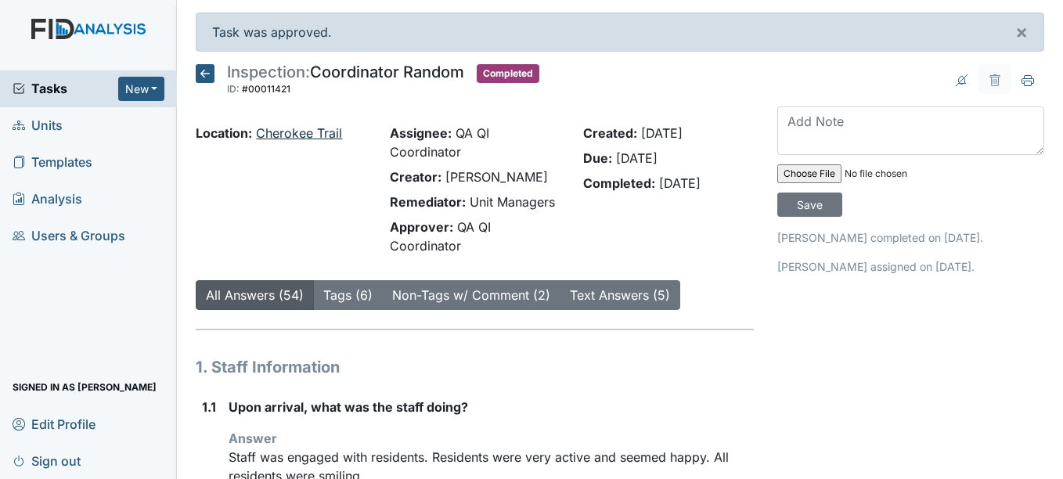
click at [334, 137] on link "Cherokee Trail" at bounding box center [299, 133] width 86 height 16
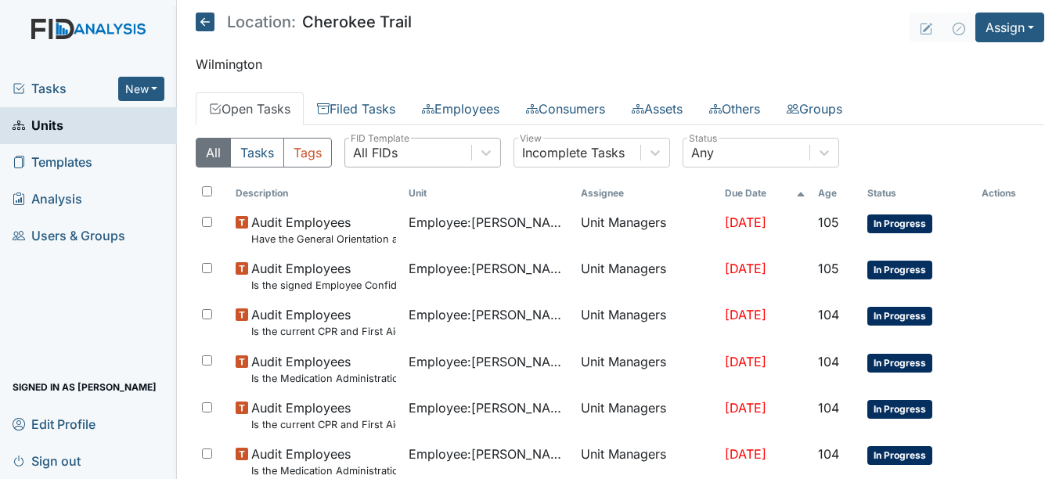
click at [402, 155] on div "All FIDs" at bounding box center [408, 153] width 126 height 28
click at [380, 116] on link "Filed Tasks" at bounding box center [356, 108] width 105 height 33
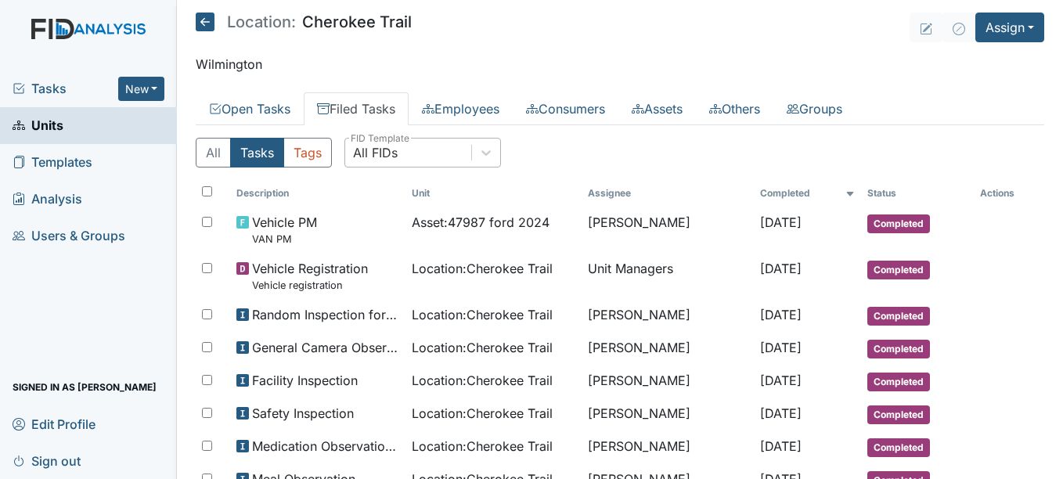
click at [401, 155] on div "All FIDs" at bounding box center [408, 153] width 126 height 28
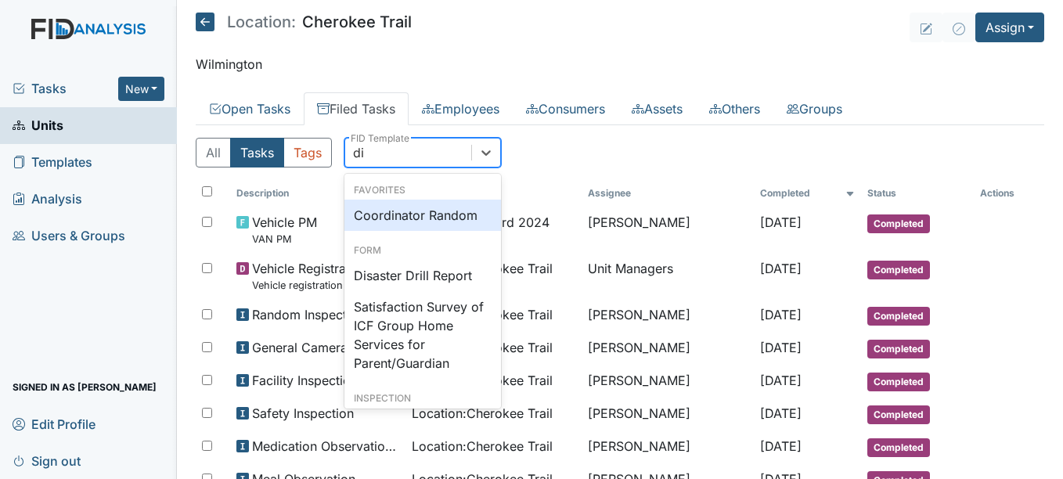
type input "dis"
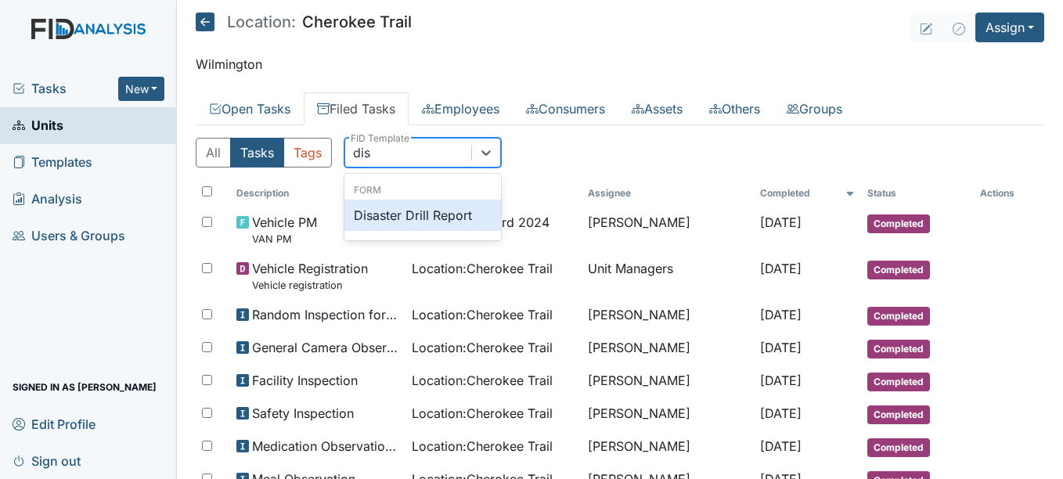
click at [423, 214] on div "Disaster Drill Report" at bounding box center [422, 215] width 157 height 31
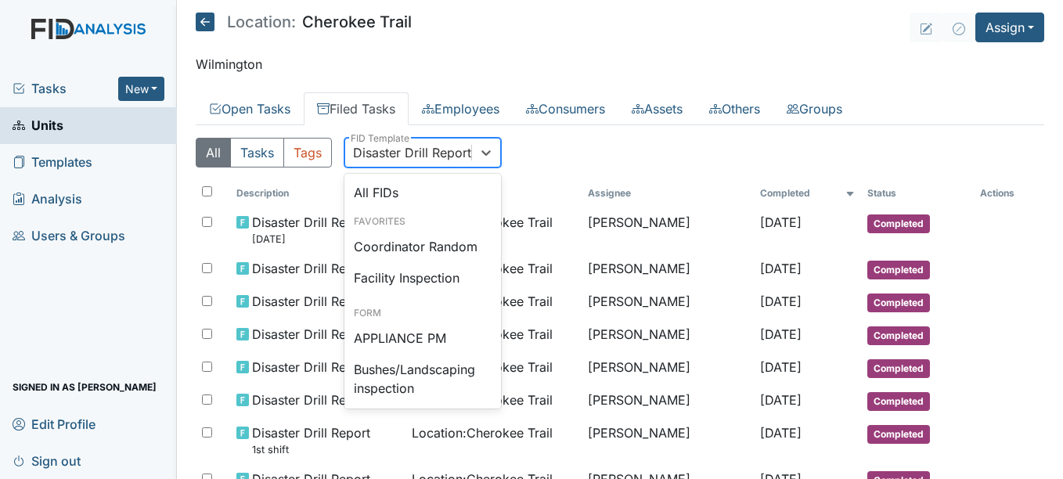
click at [421, 159] on div "Disaster Drill Report" at bounding box center [412, 152] width 118 height 19
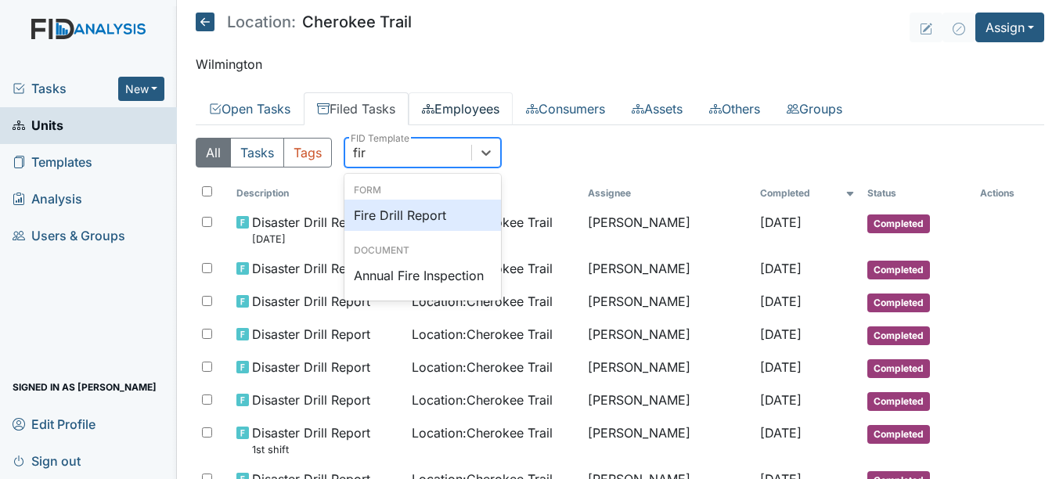
type input "fire"
click at [410, 209] on div "Fire Drill Report" at bounding box center [422, 215] width 157 height 31
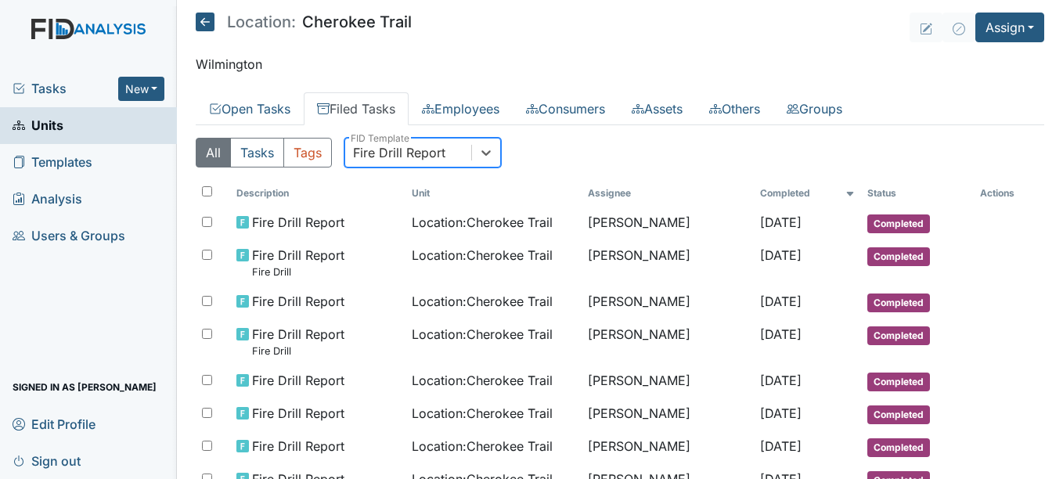
click at [211, 27] on icon at bounding box center [205, 22] width 19 height 19
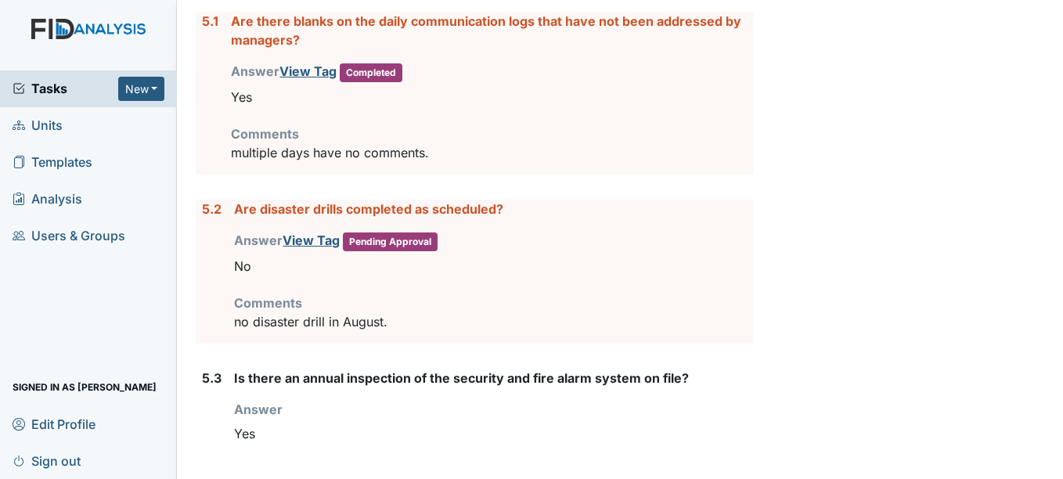
scroll to position [6015, 0]
click at [300, 236] on link "View Tag" at bounding box center [311, 240] width 57 height 16
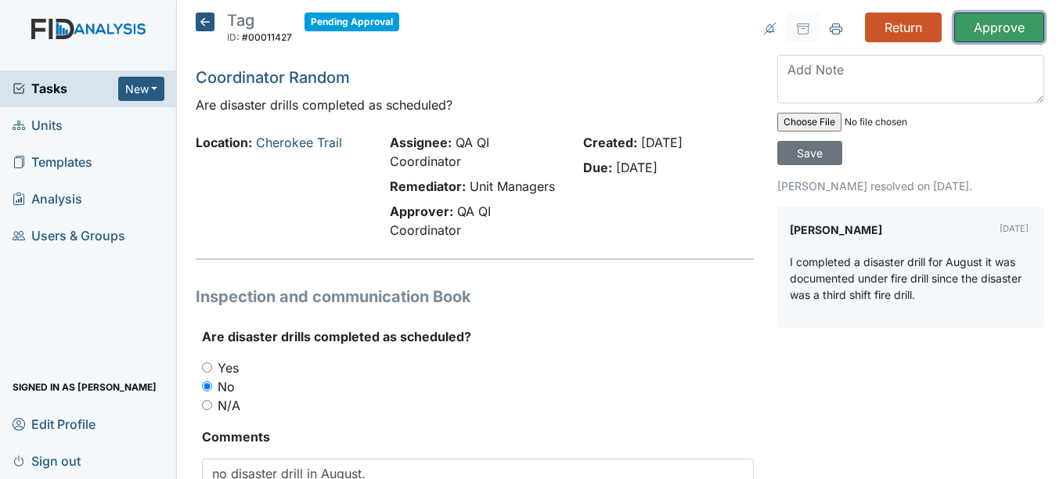
click at [983, 31] on input "Approve" at bounding box center [999, 28] width 90 height 30
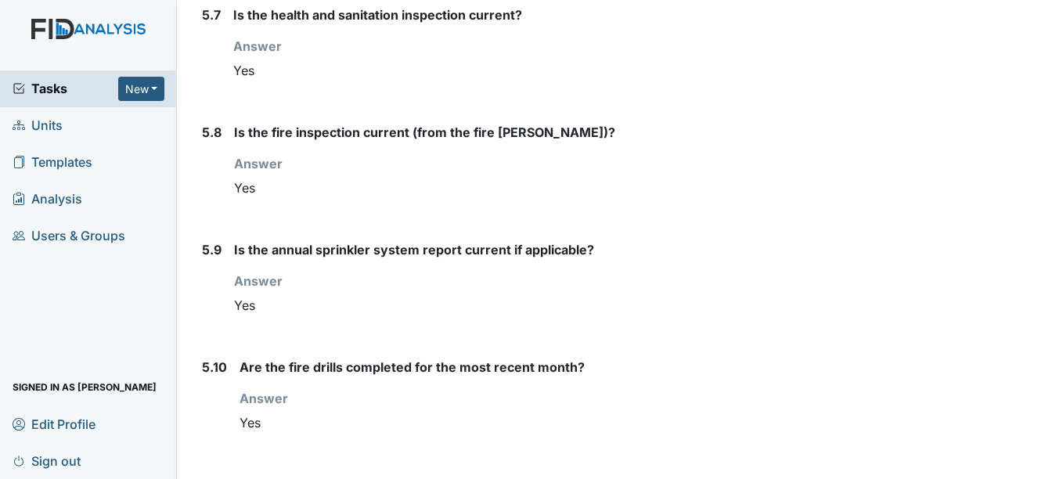
scroll to position [6907, 0]
